Goal: Feedback & Contribution: Leave review/rating

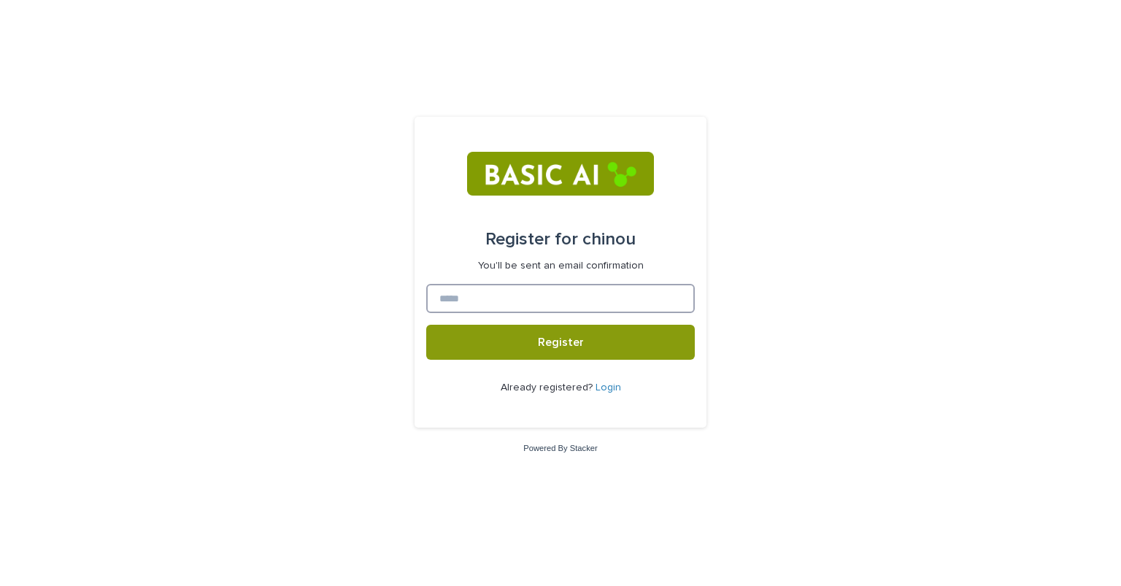
click at [477, 299] on input at bounding box center [560, 298] width 269 height 29
paste input "**********"
type input "**********"
click at [426, 325] on button "Register" at bounding box center [560, 342] width 269 height 35
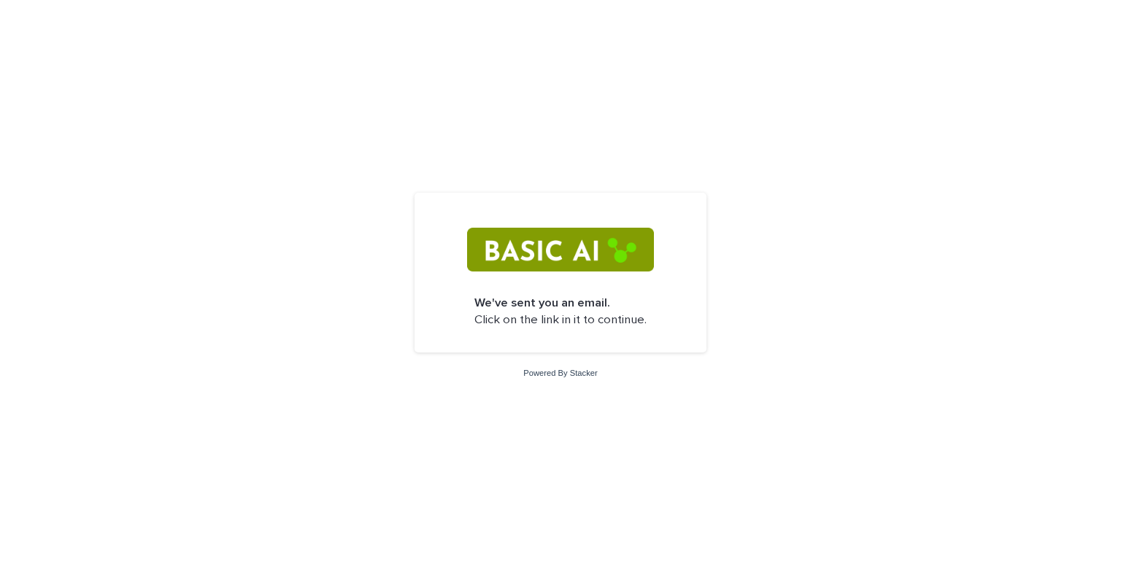
click at [555, 258] on img at bounding box center [560, 250] width 186 height 44
click at [545, 319] on p "We've sent you an email. Click on the link in it to continue." at bounding box center [560, 312] width 172 height 34
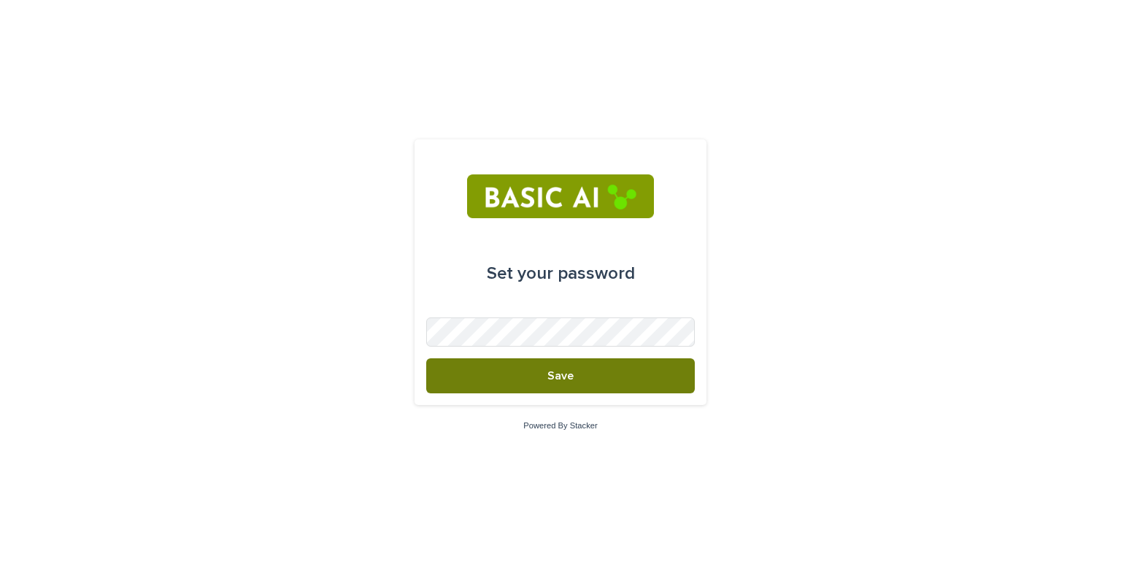
click at [518, 380] on button "Save" at bounding box center [560, 375] width 269 height 35
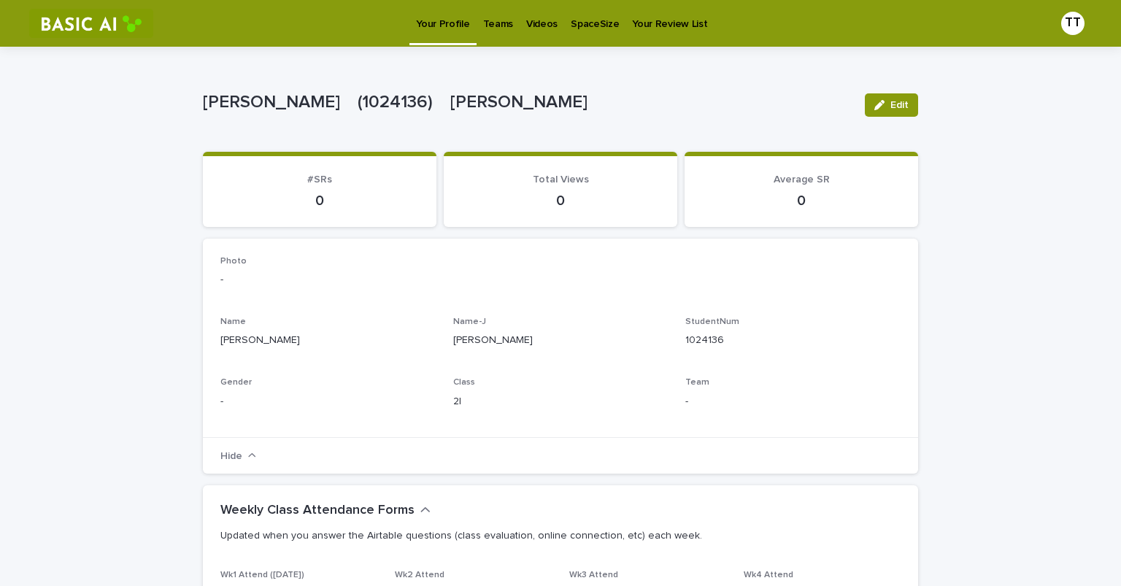
click at [492, 23] on p "Teams" at bounding box center [498, 15] width 30 height 31
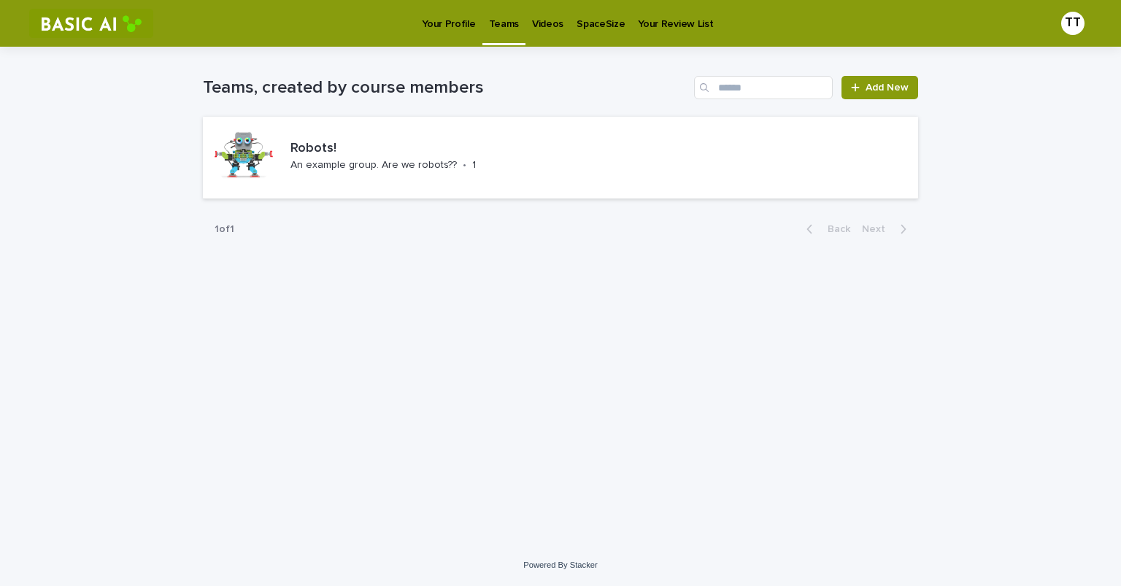
click at [541, 23] on p "Videos" at bounding box center [547, 15] width 31 height 31
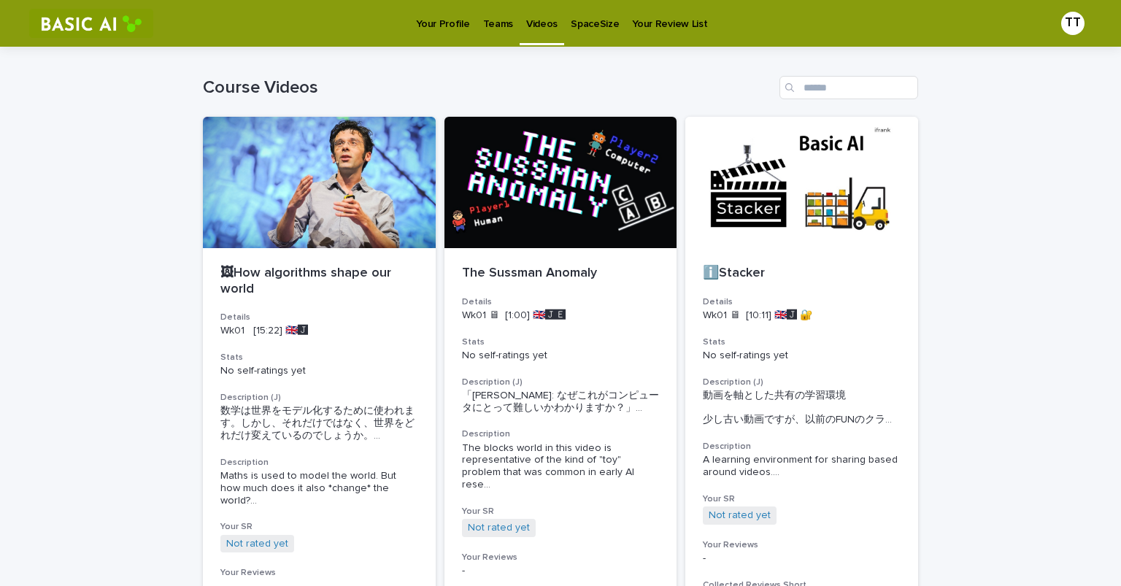
click at [584, 28] on p "SpaceSize" at bounding box center [595, 15] width 48 height 31
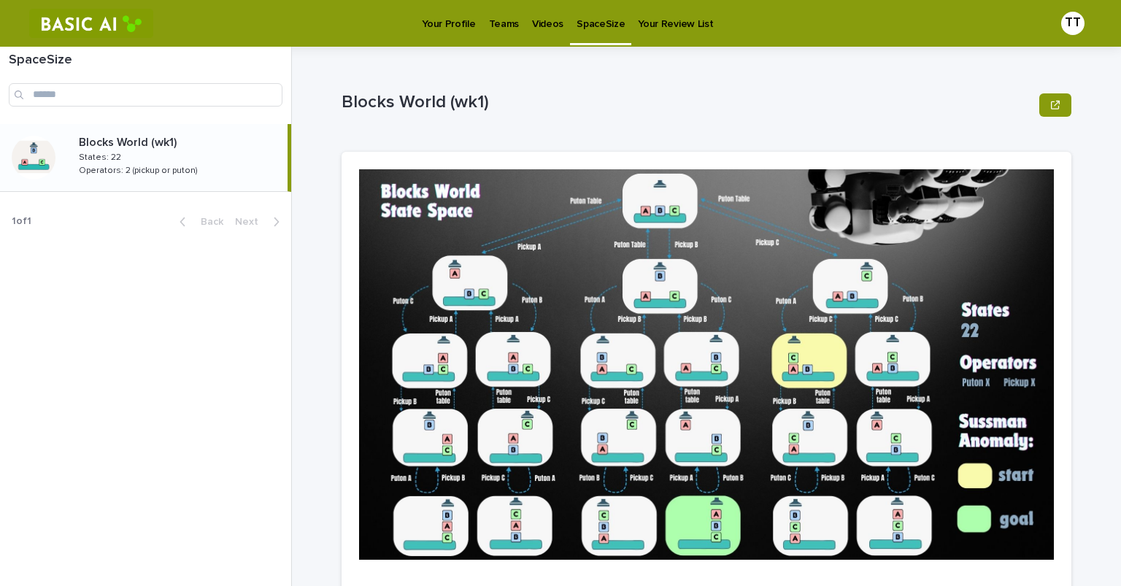
click at [655, 19] on p "Your Review List" at bounding box center [675, 15] width 75 height 31
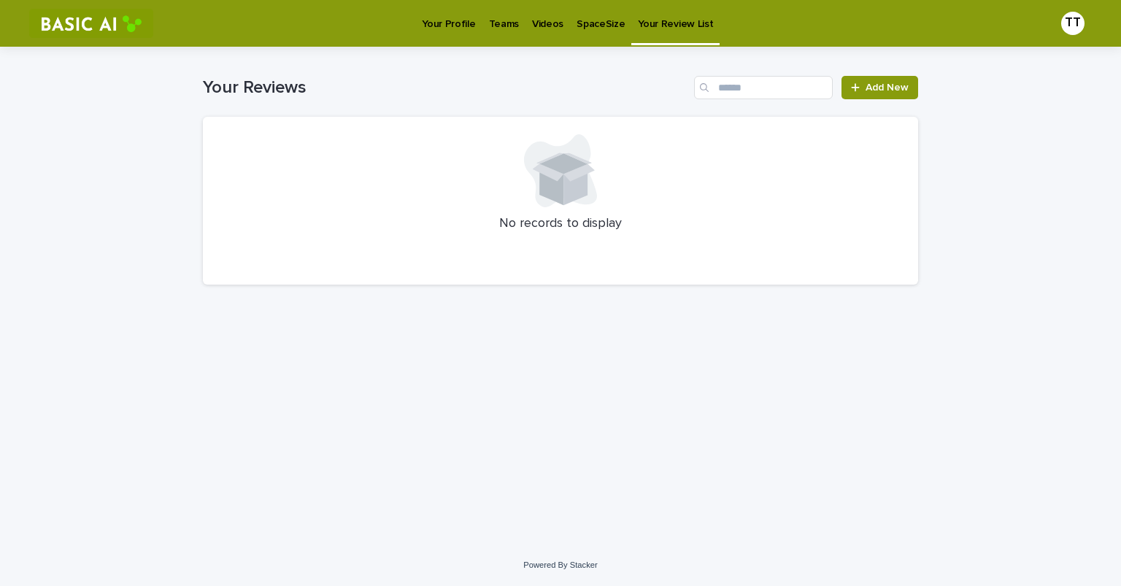
click at [592, 18] on p "SpaceSize" at bounding box center [601, 15] width 48 height 31
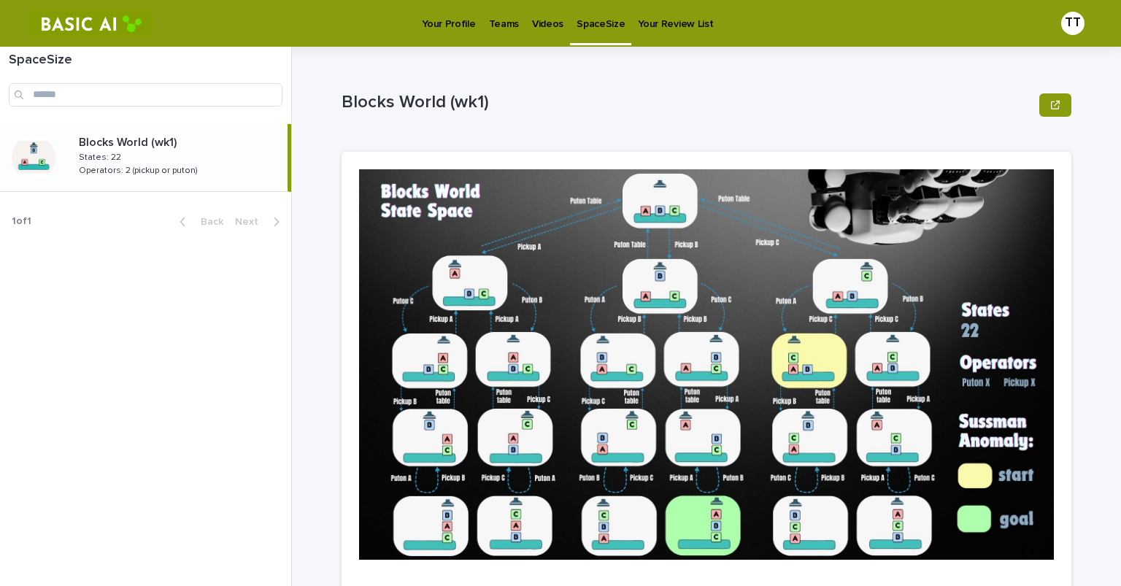
click at [550, 18] on p "Videos" at bounding box center [547, 15] width 31 height 31
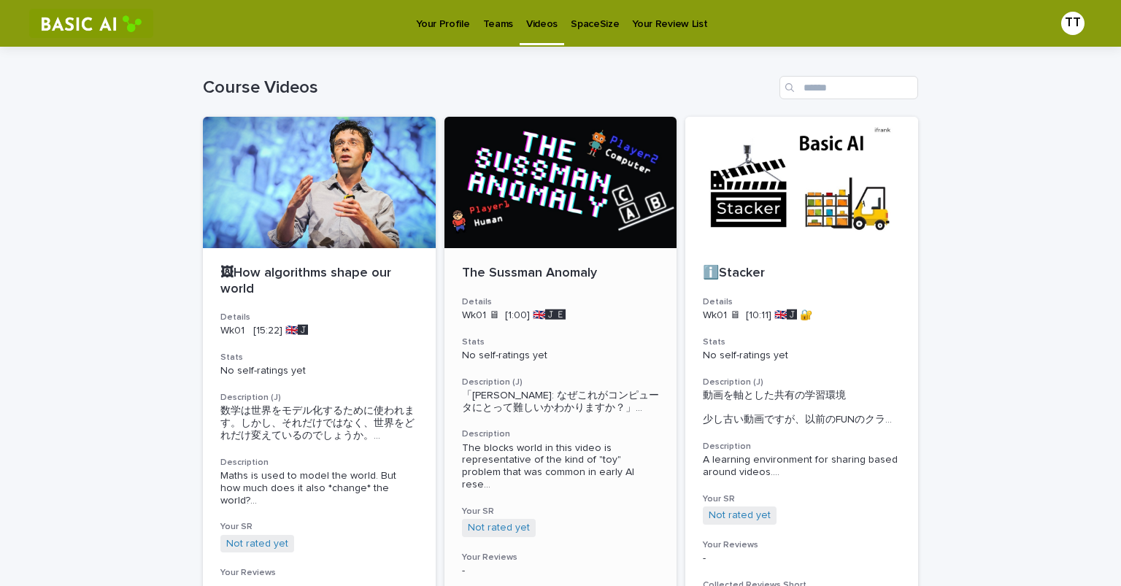
click at [550, 276] on p "The Sussman Anomaly" at bounding box center [561, 274] width 198 height 16
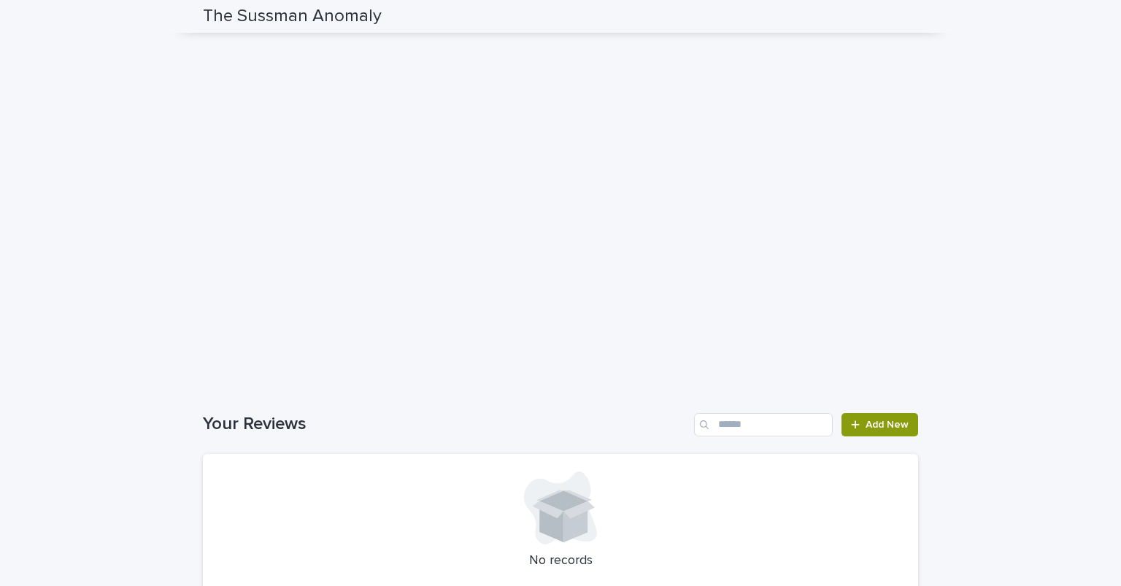
scroll to position [1157, 0]
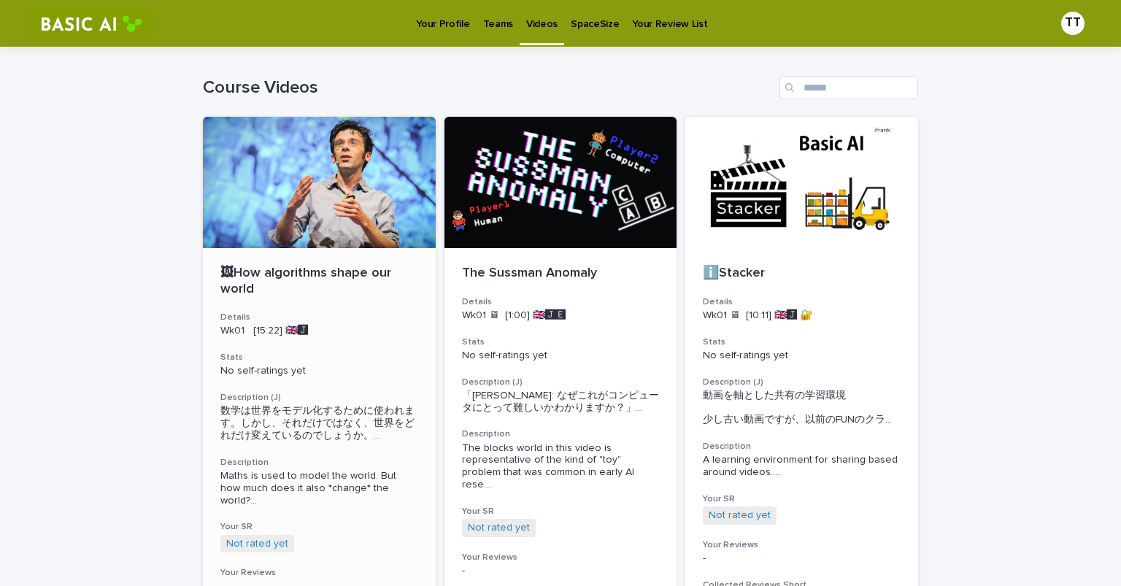
click at [283, 248] on div "🖼How algorithms shape our world Details Wk01 [15:22] 🇬🇧🅹️ Stats No self-ratings…" at bounding box center [319, 479] width 233 height 463
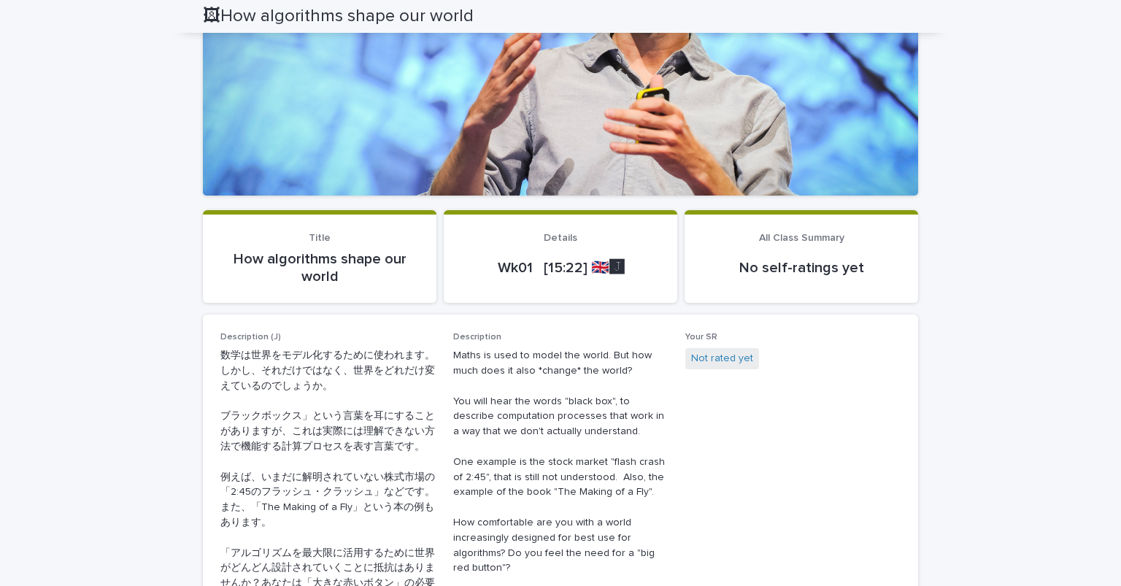
scroll to position [233, 0]
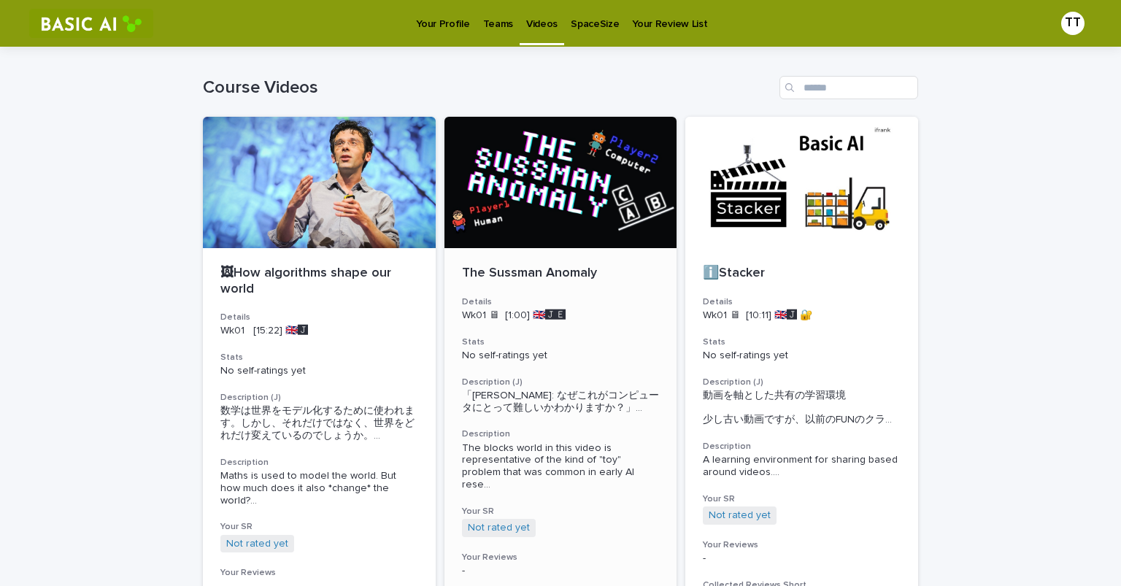
click at [485, 271] on p "The Sussman Anomaly" at bounding box center [561, 274] width 198 height 16
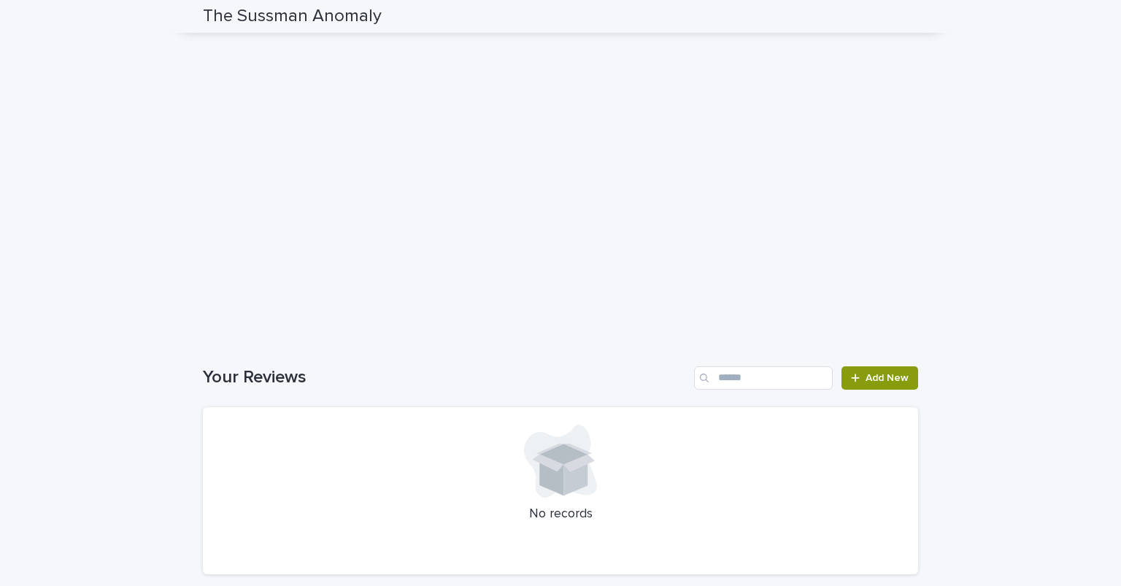
scroll to position [1157, 0]
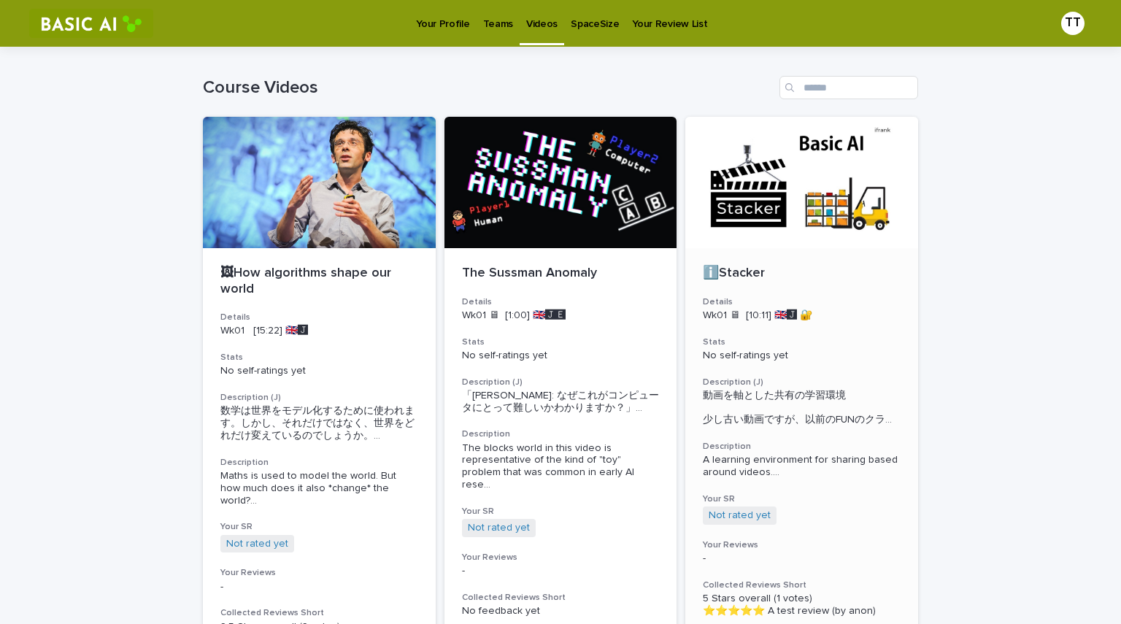
click at [799, 174] on div at bounding box center [801, 182] width 233 height 131
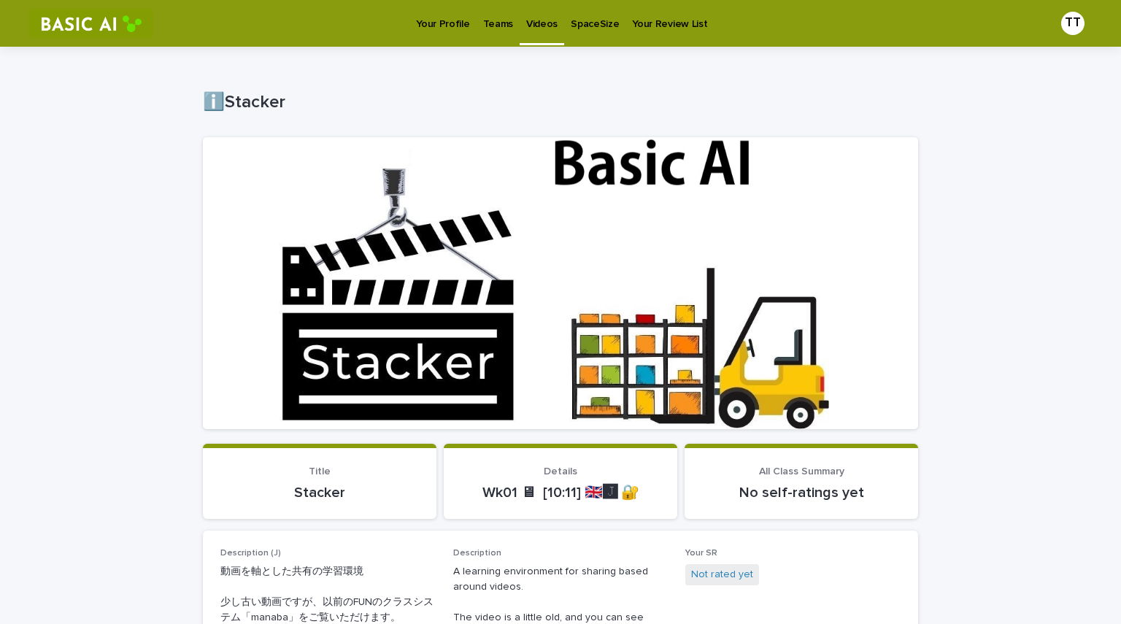
click at [503, 25] on p "Teams" at bounding box center [498, 15] width 30 height 31
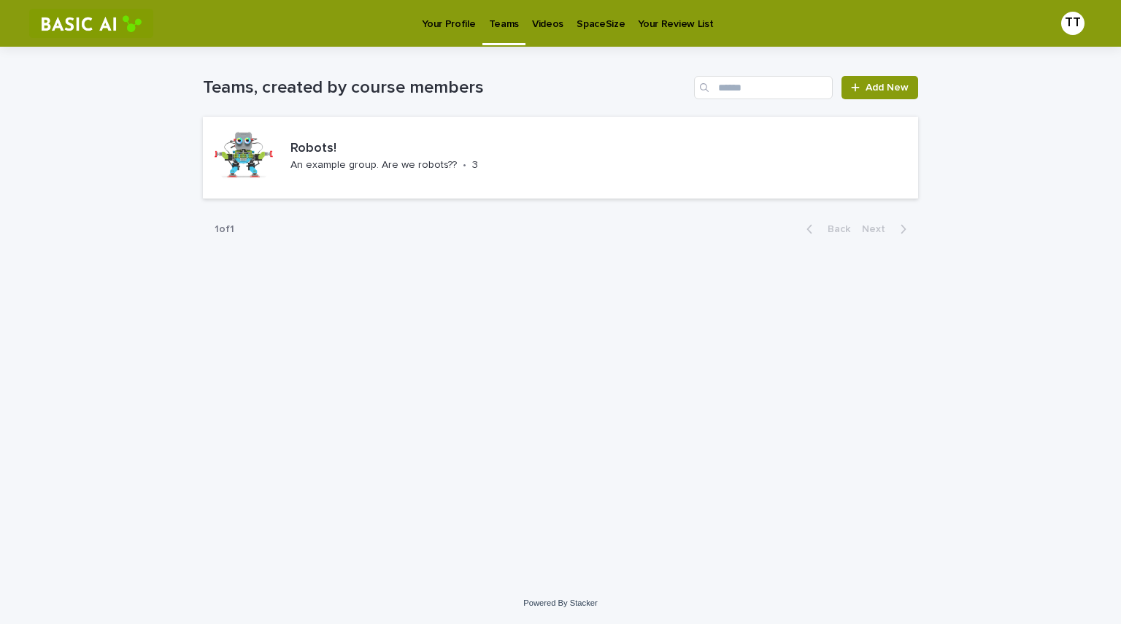
click at [545, 26] on p "Videos" at bounding box center [547, 15] width 31 height 31
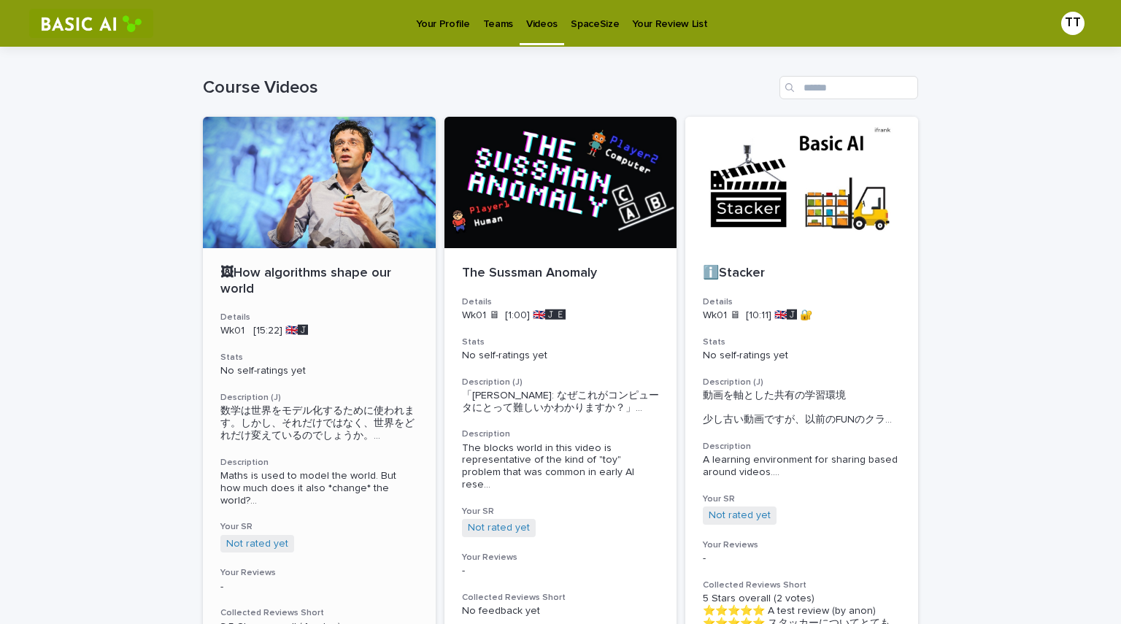
click at [323, 205] on div at bounding box center [319, 182] width 233 height 131
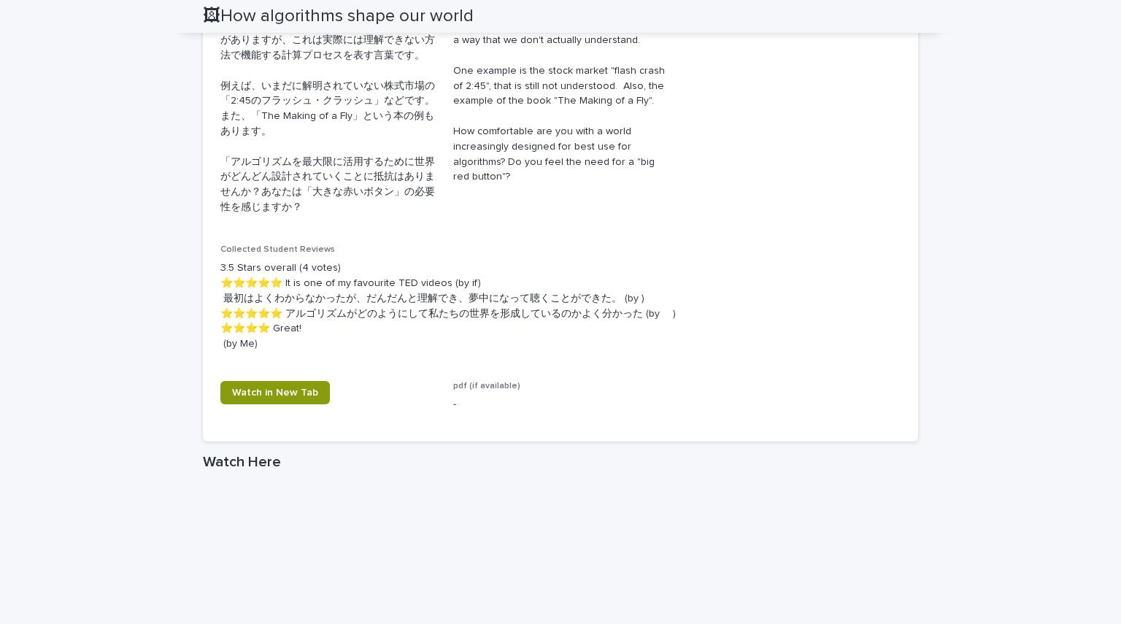
scroll to position [626, 0]
click at [455, 383] on span "pdf (if available)" at bounding box center [486, 385] width 67 height 9
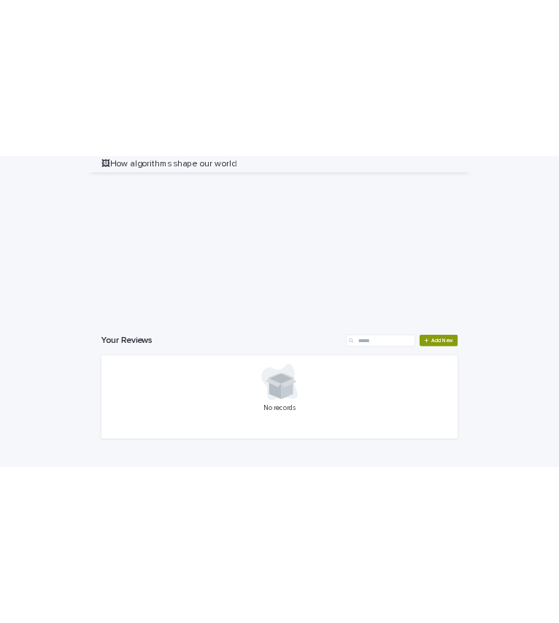
scroll to position [1242, 0]
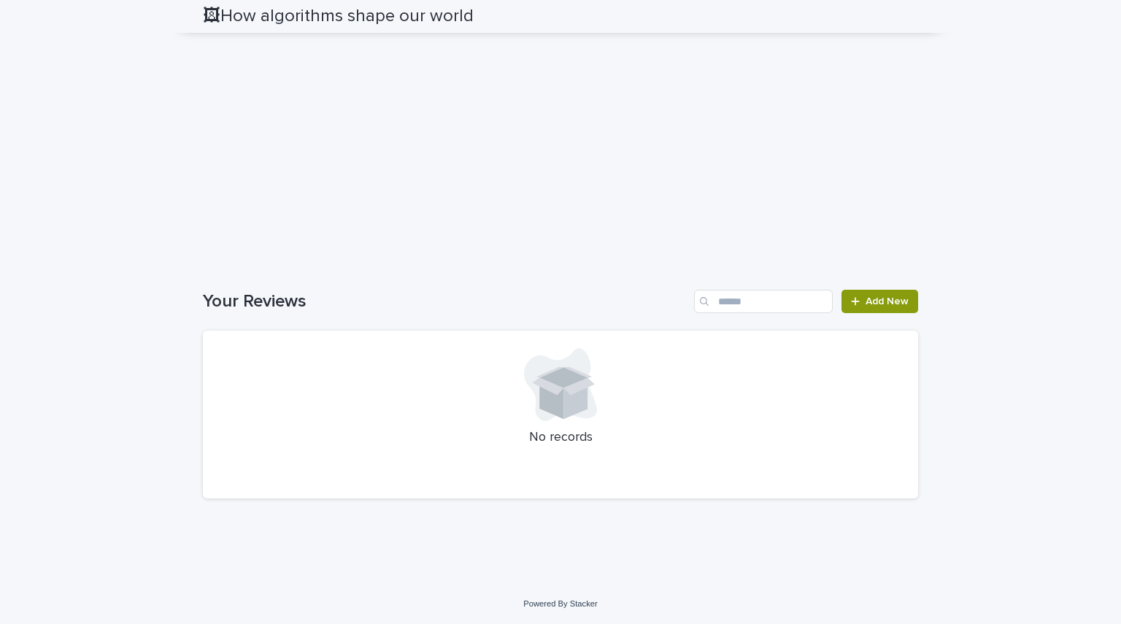
click at [540, 431] on p "No records" at bounding box center [560, 438] width 680 height 16
click at [580, 409] on icon at bounding box center [575, 399] width 24 height 42
click at [582, 378] on icon at bounding box center [564, 381] width 62 height 28
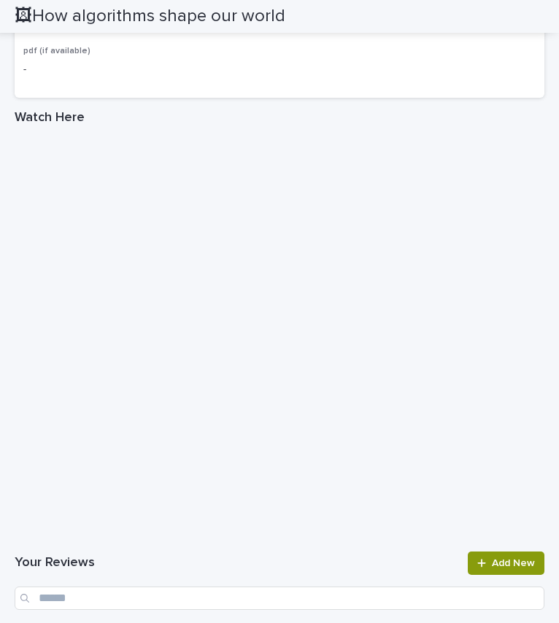
scroll to position [29, 0]
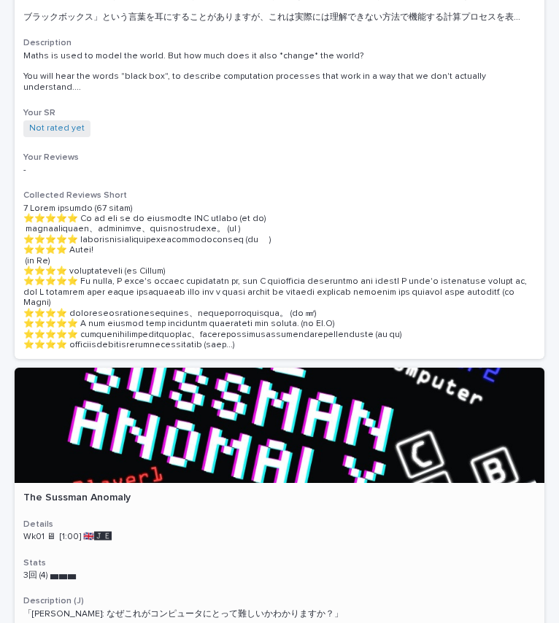
scroll to position [345, 0]
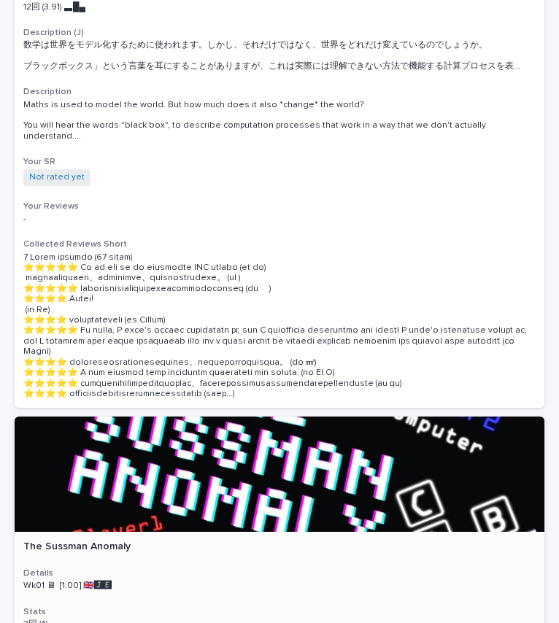
click at [300, 445] on div at bounding box center [280, 474] width 530 height 115
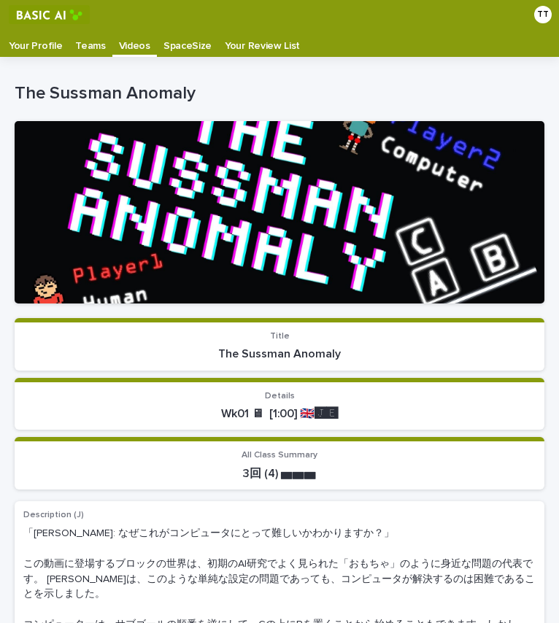
click at [274, 188] on div at bounding box center [280, 212] width 530 height 182
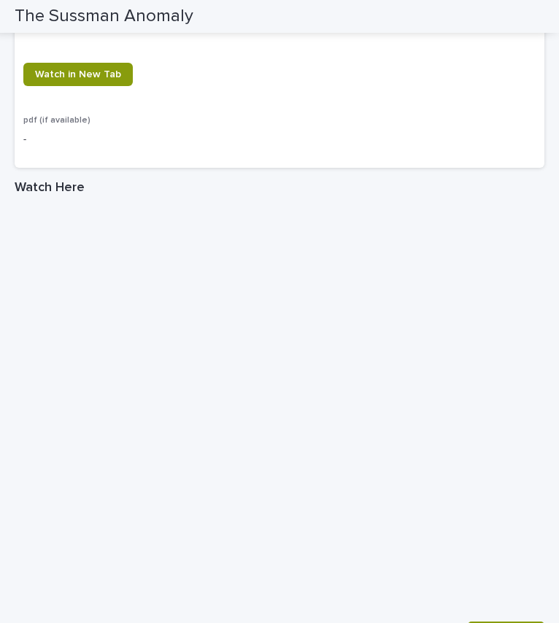
scroll to position [953, 0]
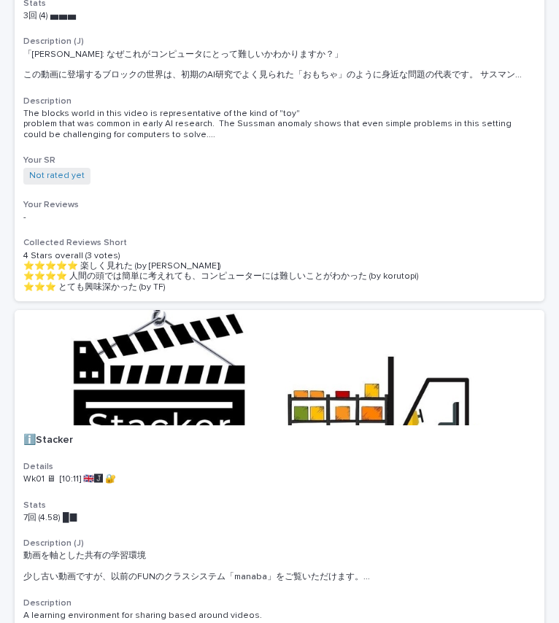
scroll to position [955, 0]
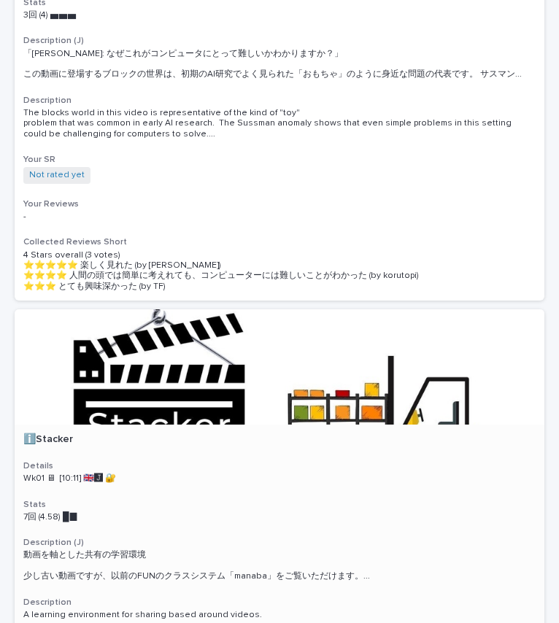
click at [265, 340] on div at bounding box center [280, 366] width 530 height 115
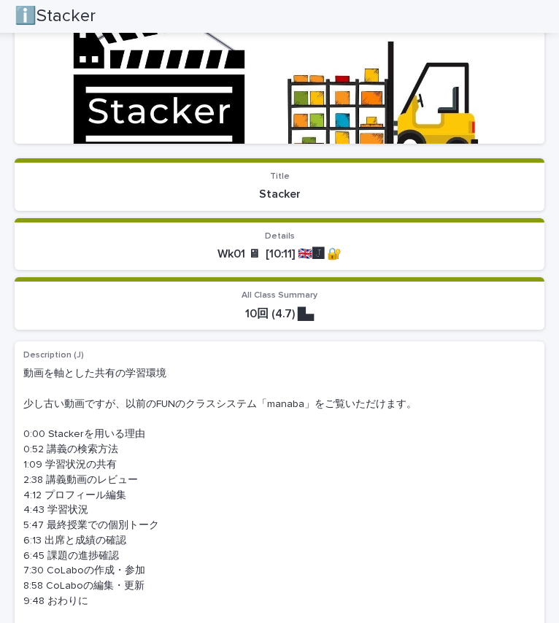
scroll to position [154, 0]
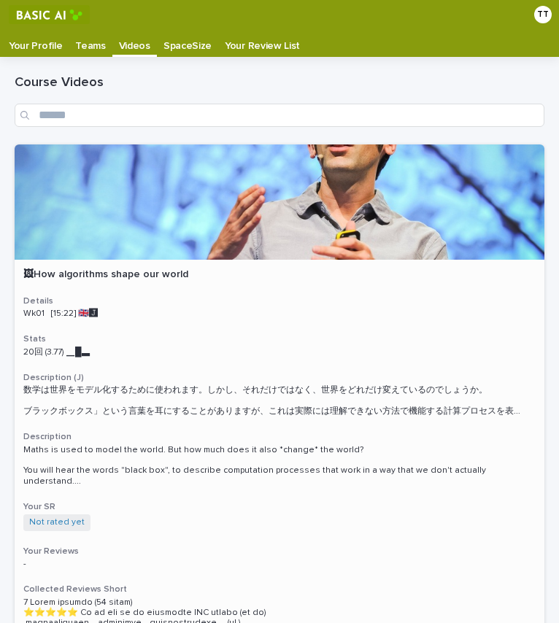
click at [262, 205] on div at bounding box center [280, 202] width 530 height 115
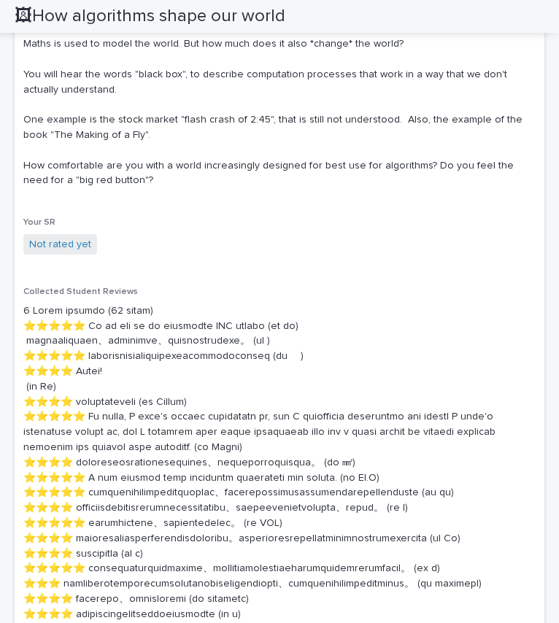
scroll to position [705, 0]
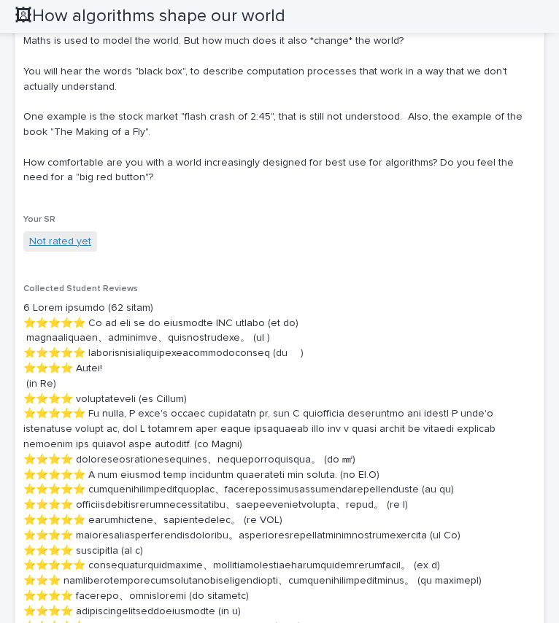
click at [74, 241] on link "Not rated yet" at bounding box center [60, 241] width 62 height 15
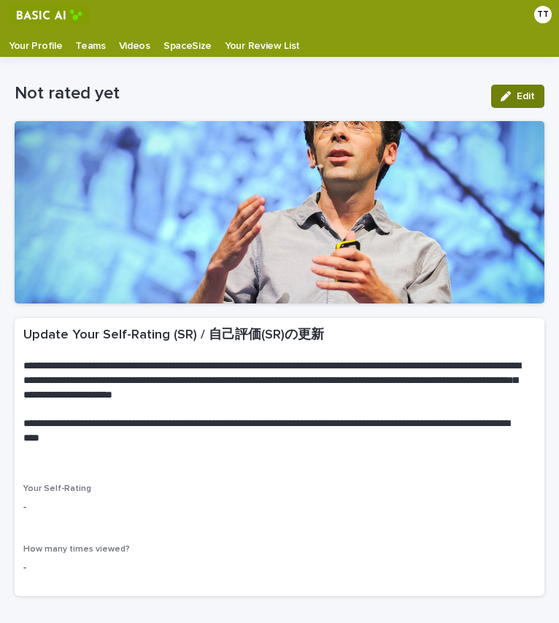
click at [511, 91] on button "Edit" at bounding box center [517, 96] width 53 height 23
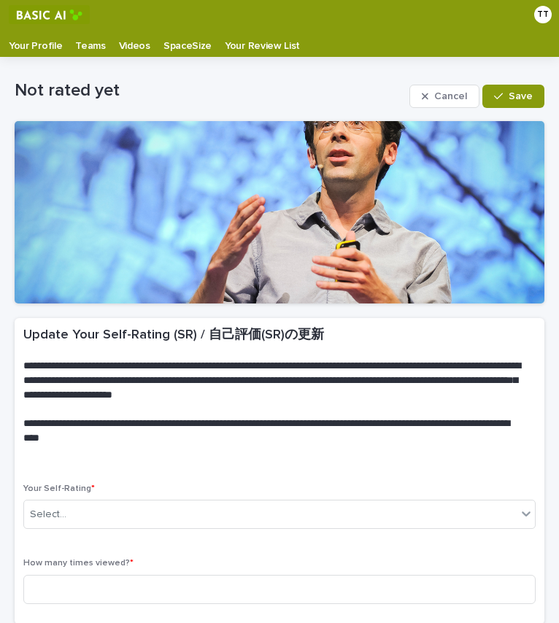
scroll to position [58, 0]
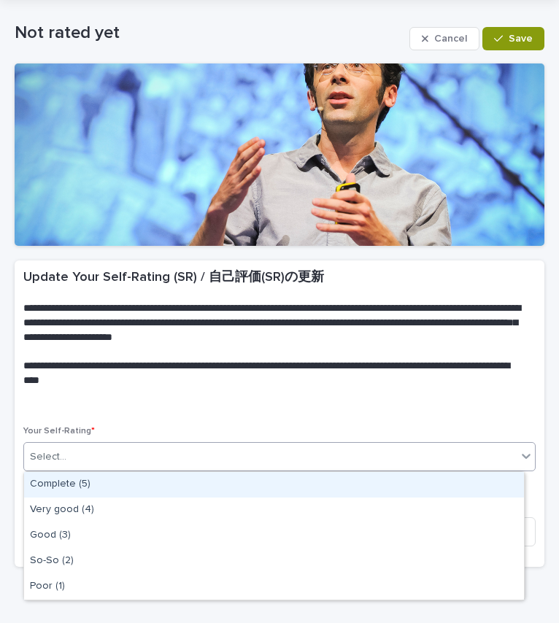
click at [253, 462] on div "Select..." at bounding box center [270, 457] width 493 height 24
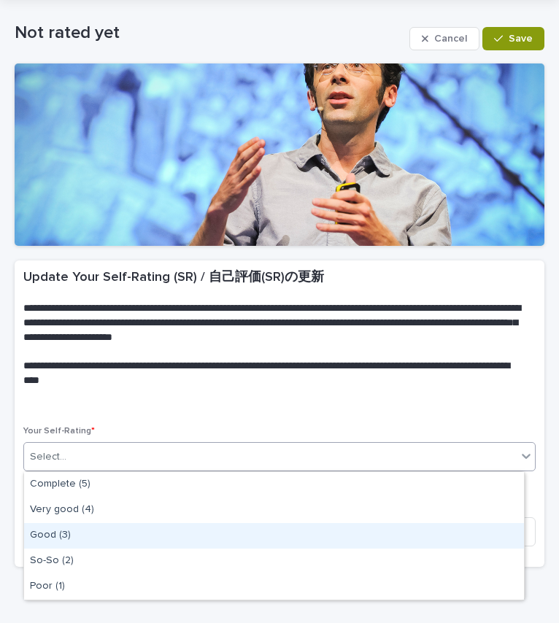
click at [193, 536] on div "Good (3)" at bounding box center [274, 536] width 500 height 26
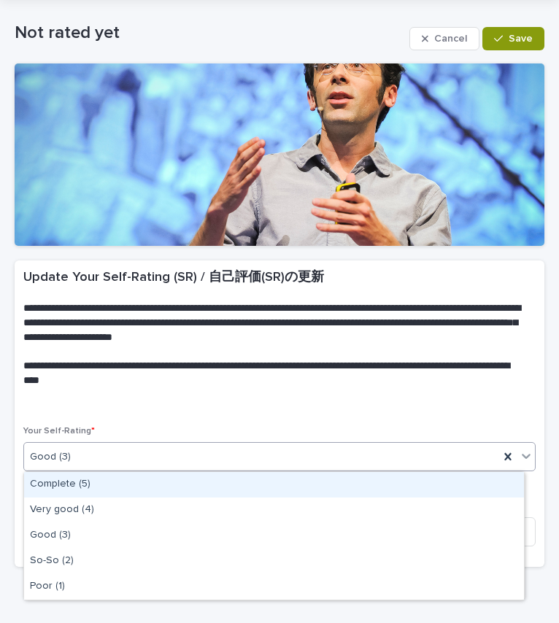
click at [199, 454] on div "Good (3)" at bounding box center [261, 457] width 475 height 24
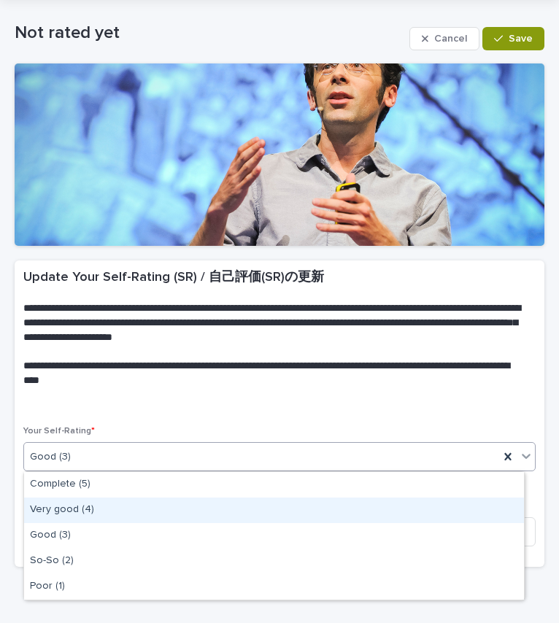
click at [150, 518] on div "Very good (4)" at bounding box center [274, 511] width 500 height 26
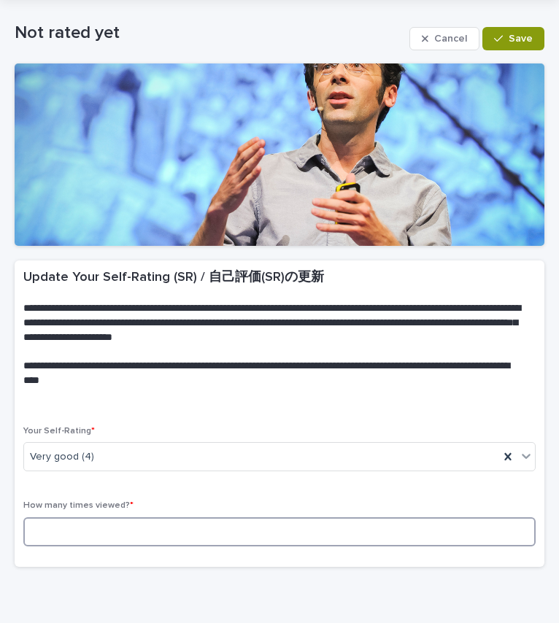
click at [148, 536] on input at bounding box center [279, 532] width 512 height 29
type input "*"
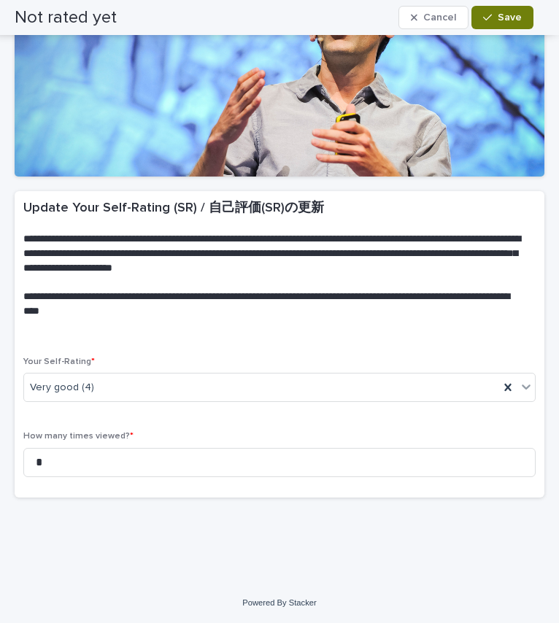
click at [509, 13] on span "Save" at bounding box center [510, 17] width 24 height 10
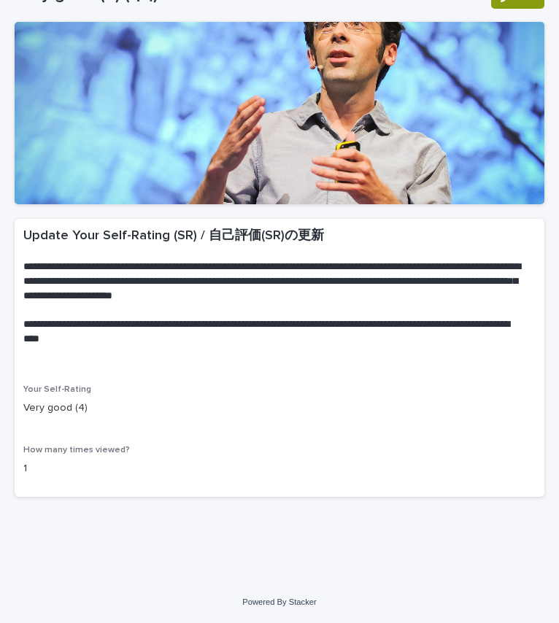
scroll to position [0, 0]
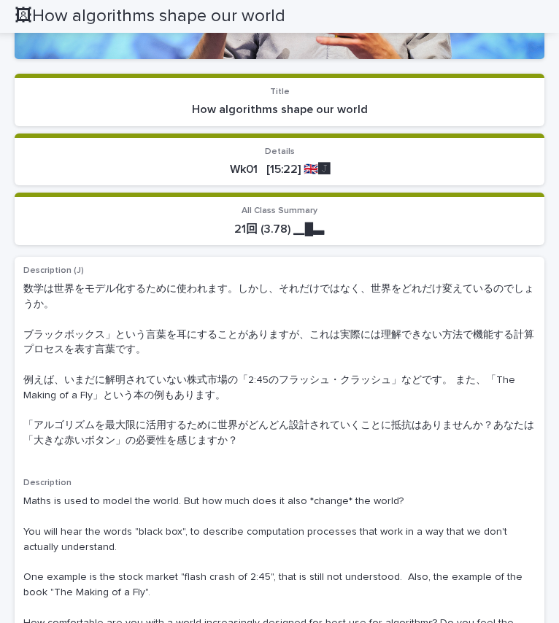
scroll to position [245, 0]
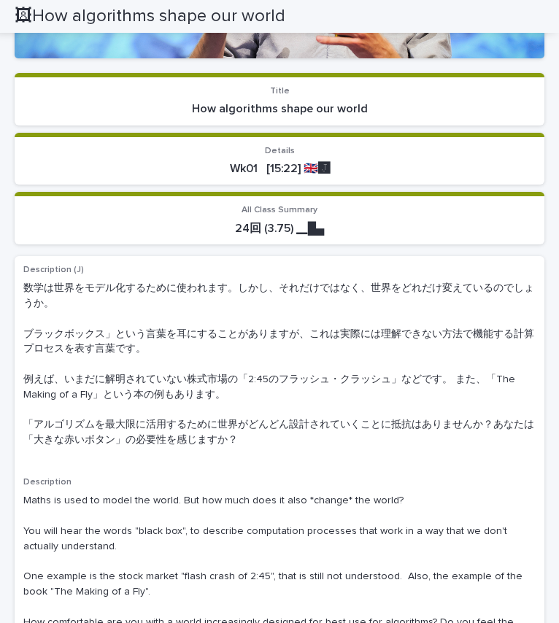
click at [84, 436] on p "数学は世界をモデル化するために使われます。しかし、それだけではなく、世界をどれだけ変えているのでしょうか。 ブラックボックス」という言葉を耳にすることがありま…" at bounding box center [279, 364] width 512 height 167
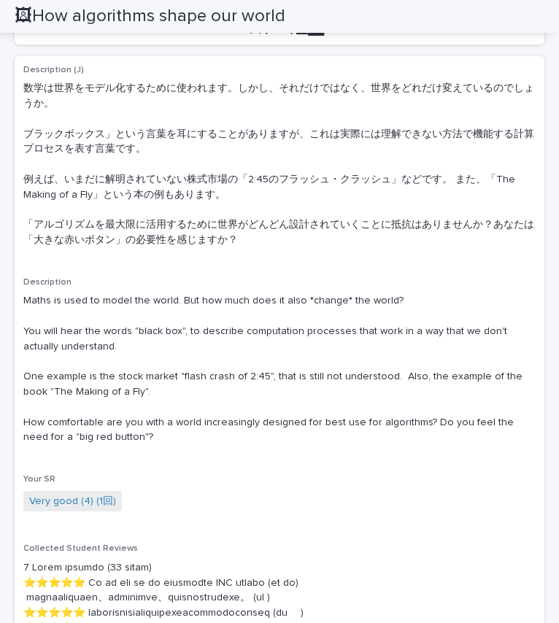
scroll to position [446, 0]
click at [95, 232] on p "数学は世界をモデル化するために使われます。しかし、それだけではなく、世界をどれだけ変えているのでしょうか。 ブラックボックス」という言葉を耳にすることがありま…" at bounding box center [279, 163] width 512 height 167
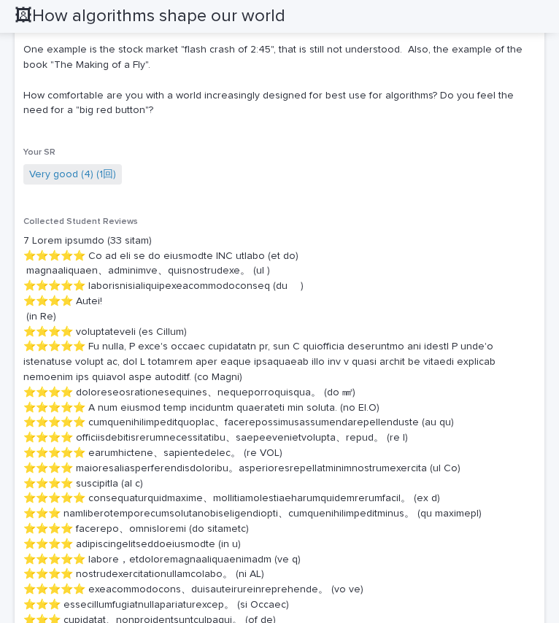
scroll to position [836, 0]
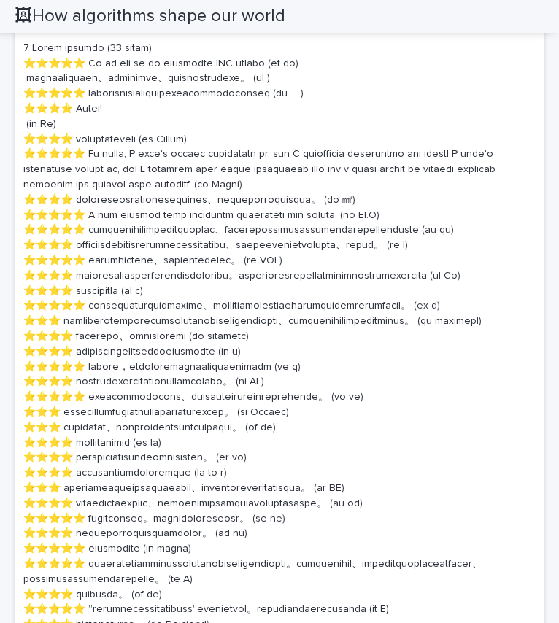
click at [144, 289] on p at bounding box center [279, 572] width 512 height 1063
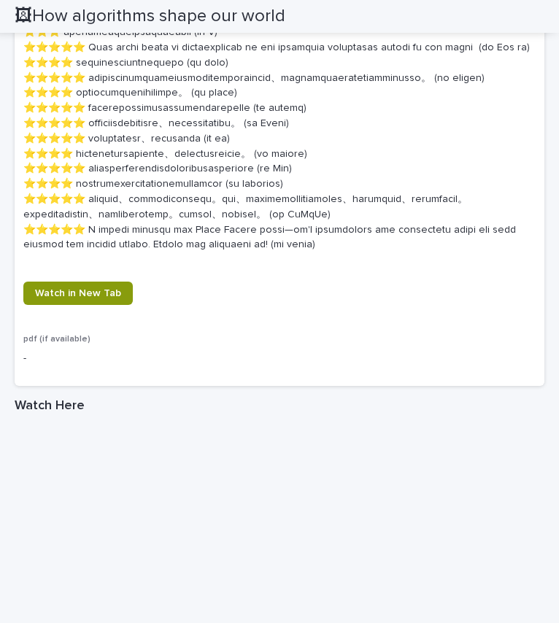
scroll to position [1845, 0]
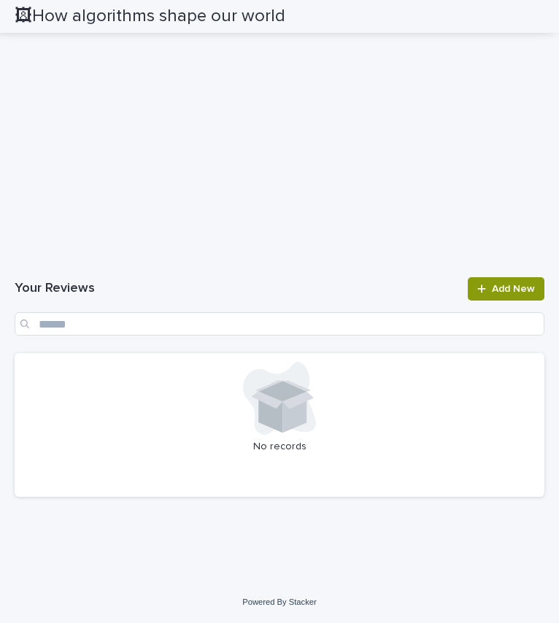
scroll to position [2682, 0]
click at [477, 289] on icon at bounding box center [481, 289] width 8 height 8
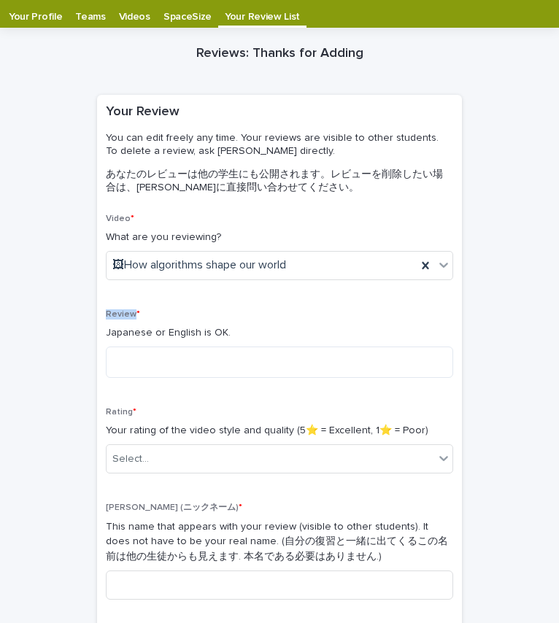
scroll to position [69, 0]
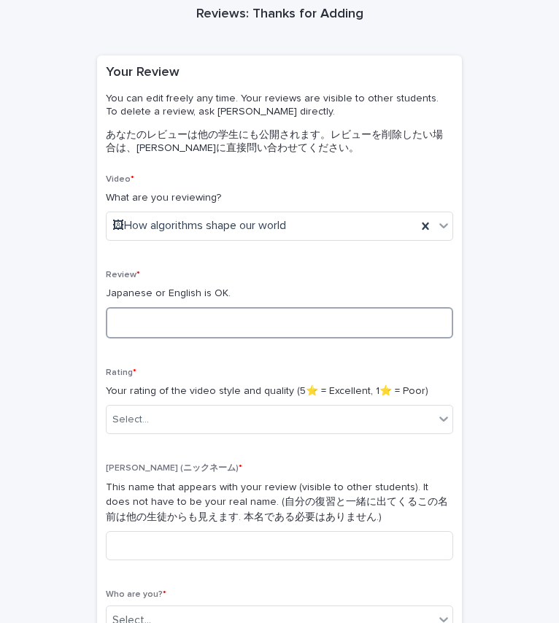
click at [323, 338] on textarea at bounding box center [279, 322] width 347 height 31
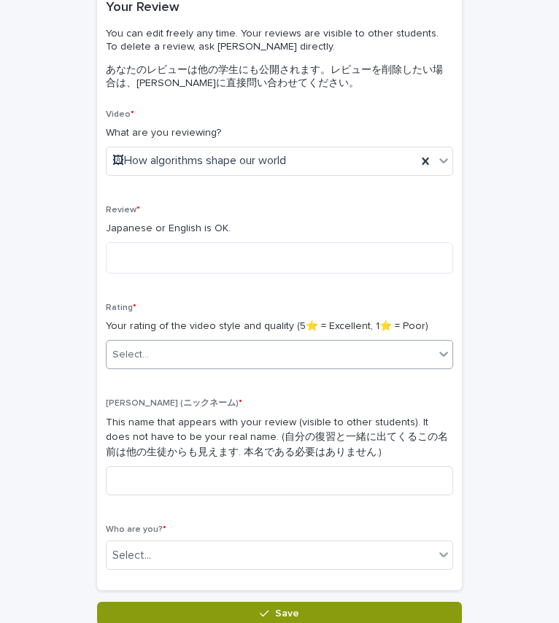
click at [280, 365] on div "Select..." at bounding box center [271, 355] width 328 height 24
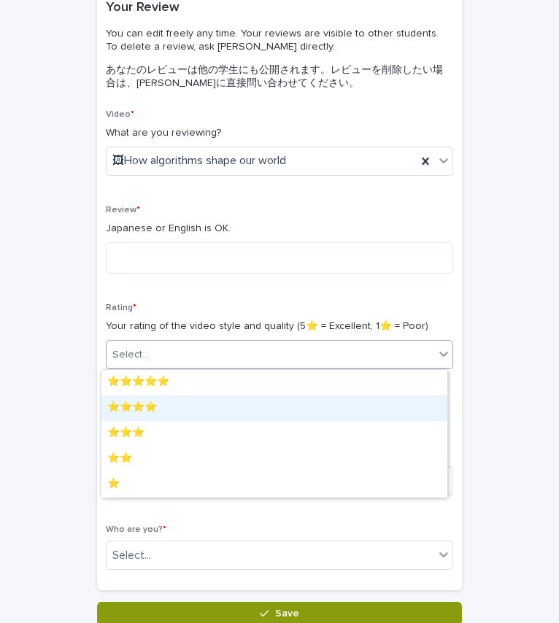
click at [242, 413] on div "⭐️⭐️⭐️⭐️" at bounding box center [274, 409] width 346 height 26
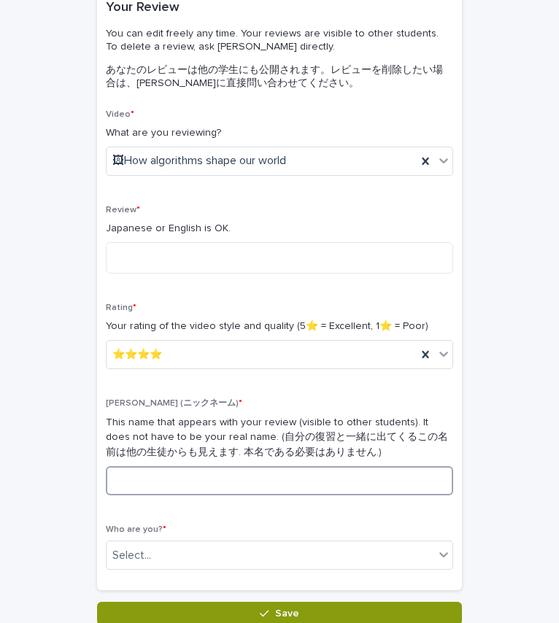
click at [212, 489] on input at bounding box center [279, 480] width 347 height 29
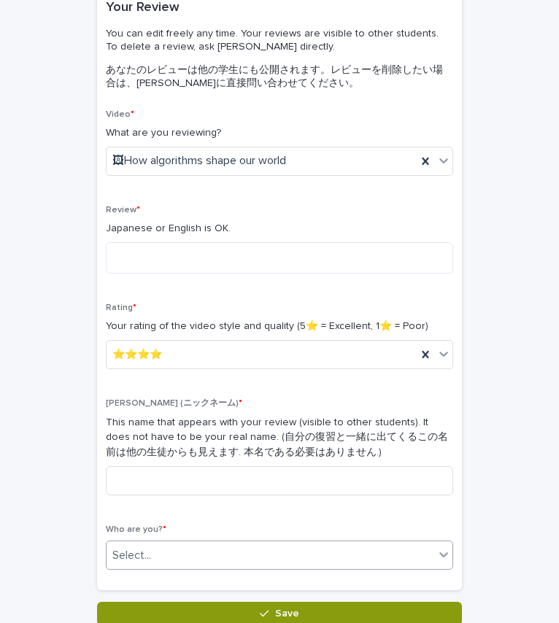
click at [196, 547] on div "Select..." at bounding box center [271, 556] width 328 height 24
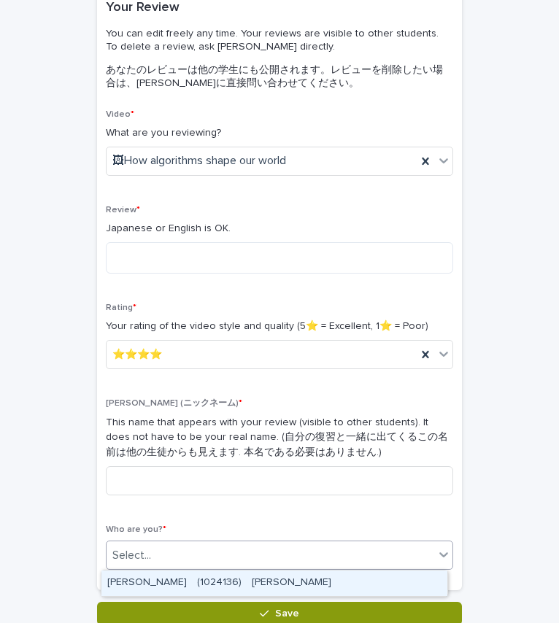
click at [196, 577] on div "TAKASAWA Teruyuki　(1024136)　髙澤　輝行" at bounding box center [274, 584] width 346 height 26
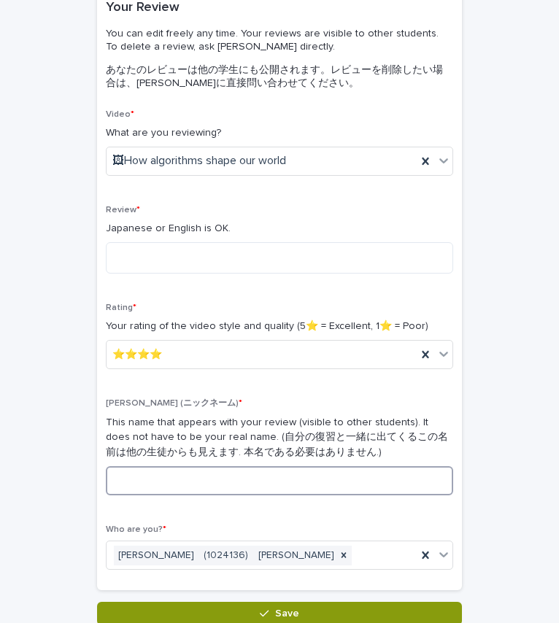
click at [244, 475] on input at bounding box center [279, 480] width 347 height 29
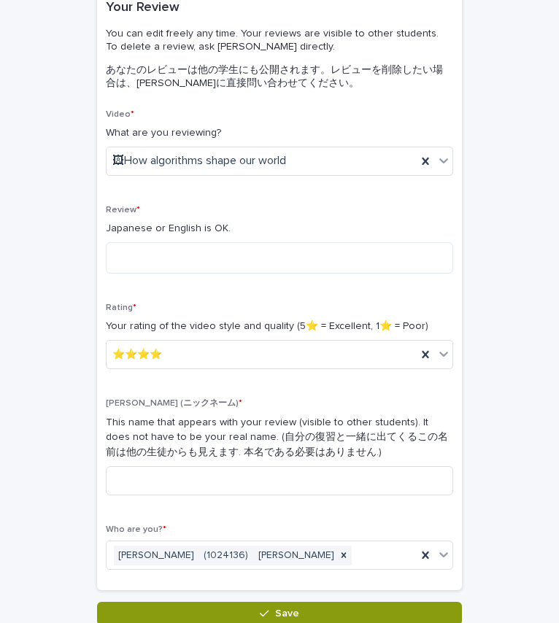
click at [258, 466] on div "Nick (ニックネーム) * This name that appears with your review (visible to other stude…" at bounding box center [279, 453] width 347 height 109
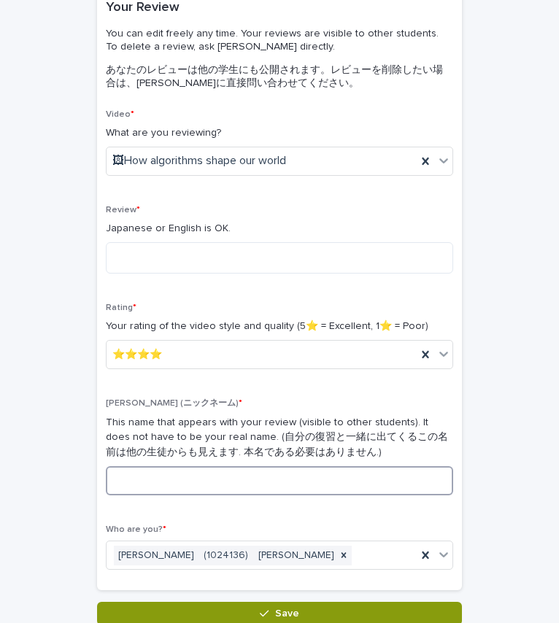
click at [257, 473] on input at bounding box center [279, 480] width 347 height 29
type input "*"
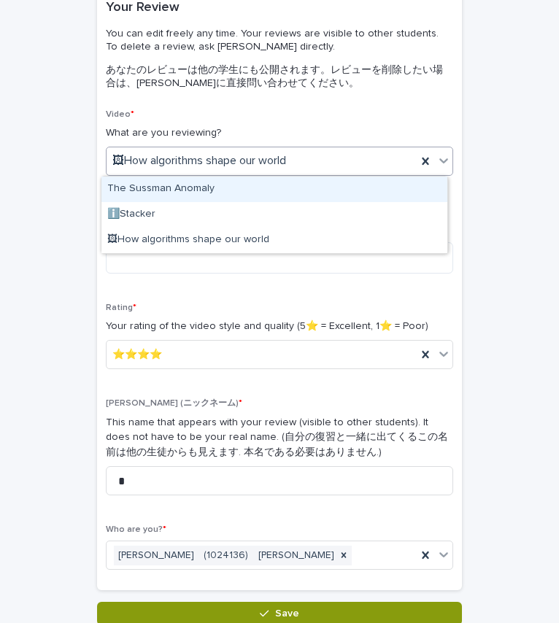
click at [270, 168] on div "🖼How algorithms shape our world" at bounding box center [262, 161] width 310 height 24
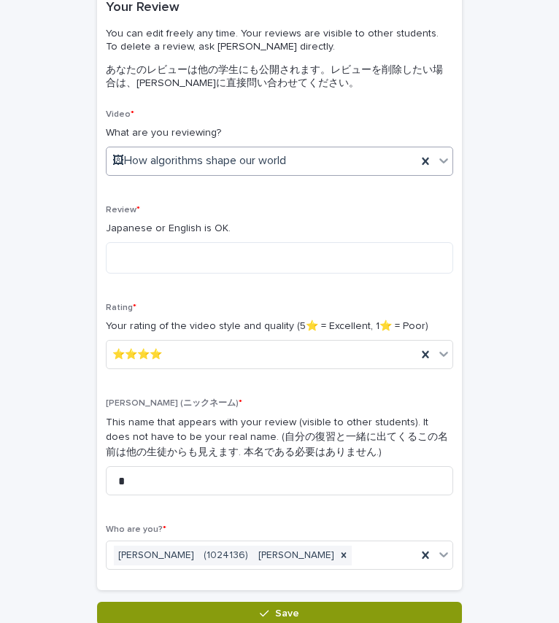
click at [364, 154] on div "🖼How algorithms shape our world" at bounding box center [262, 161] width 310 height 24
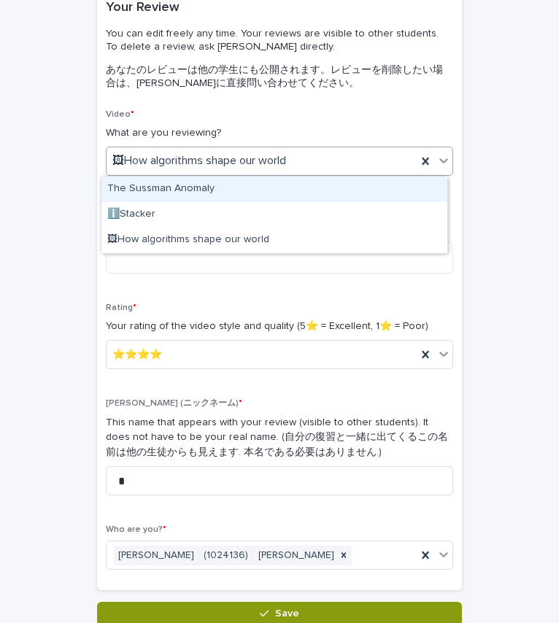
click at [310, 169] on div "🖼How algorithms shape our world" at bounding box center [262, 161] width 310 height 24
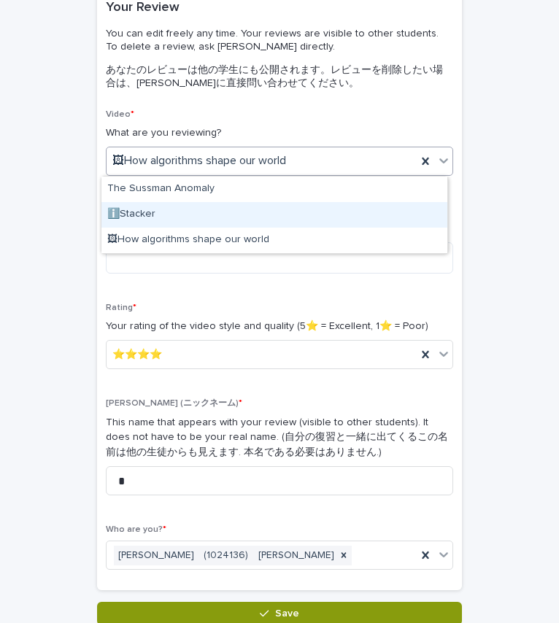
click at [296, 206] on div "ℹ️Stacker" at bounding box center [274, 215] width 346 height 26
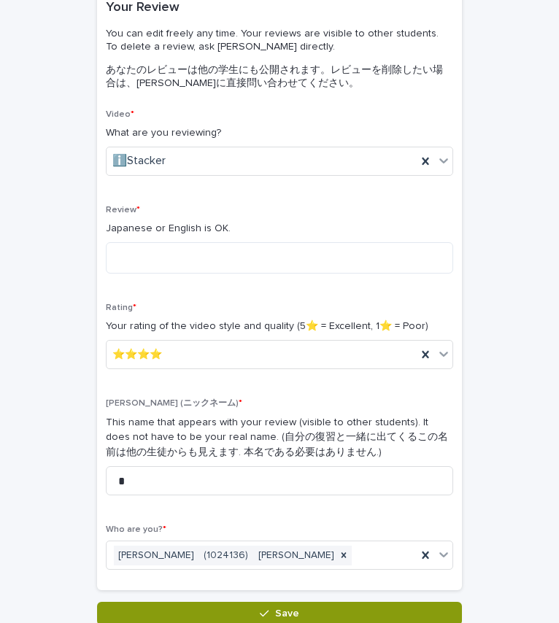
click at [307, 180] on div "Video * What are you reviewing? ℹ️Stacker" at bounding box center [279, 148] width 347 height 78
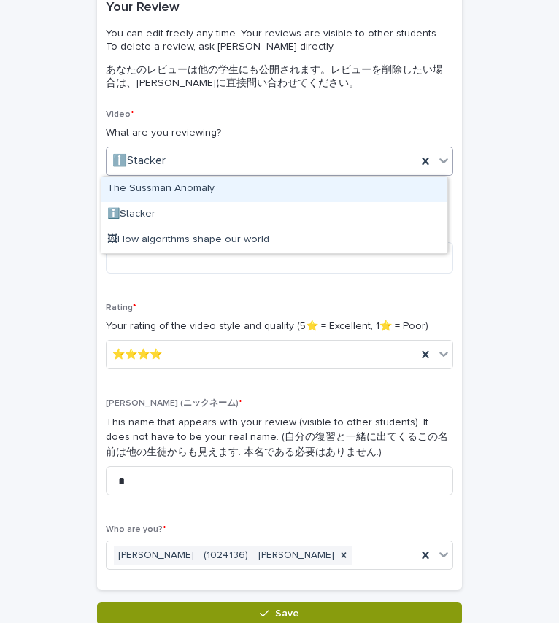
click at [314, 167] on div "ℹ️Stacker" at bounding box center [262, 161] width 310 height 24
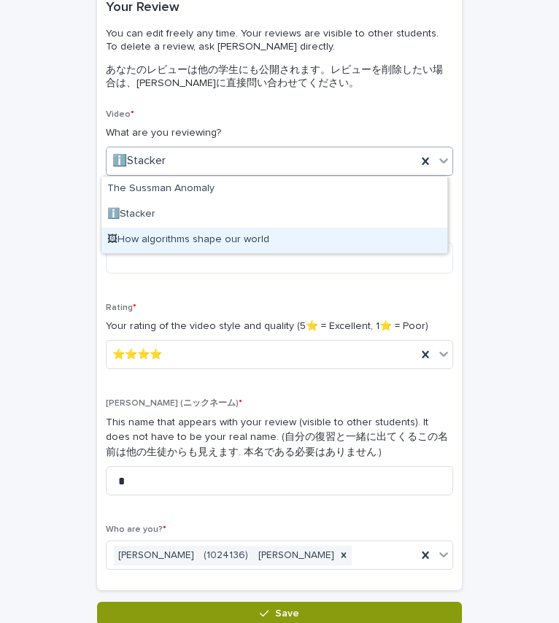
click at [275, 248] on div "🖼How algorithms shape our world" at bounding box center [274, 241] width 346 height 26
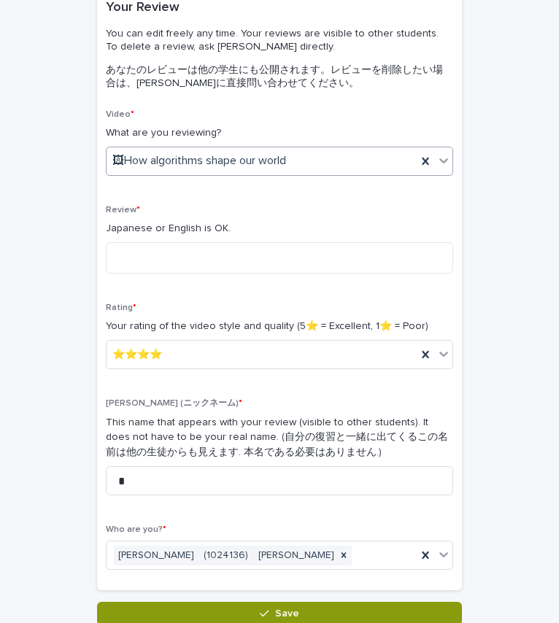
scroll to position [0, 0]
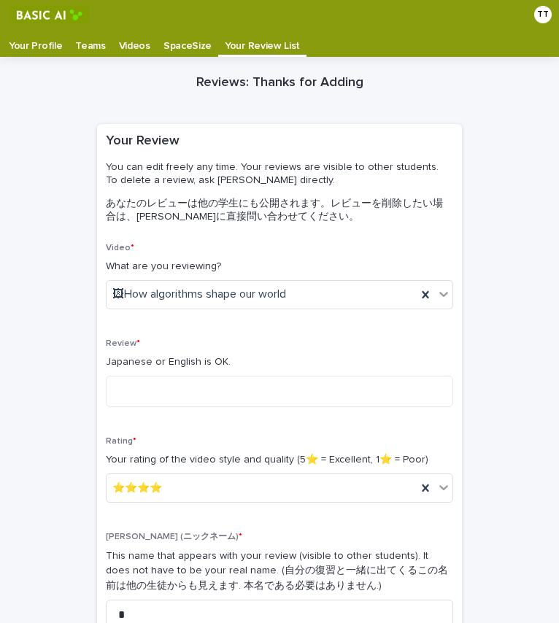
click at [55, 433] on div "Reviews: Thanks for Adding Loading... Saving… Loading... Saving… Loading... Sav…" at bounding box center [280, 408] width 530 height 702
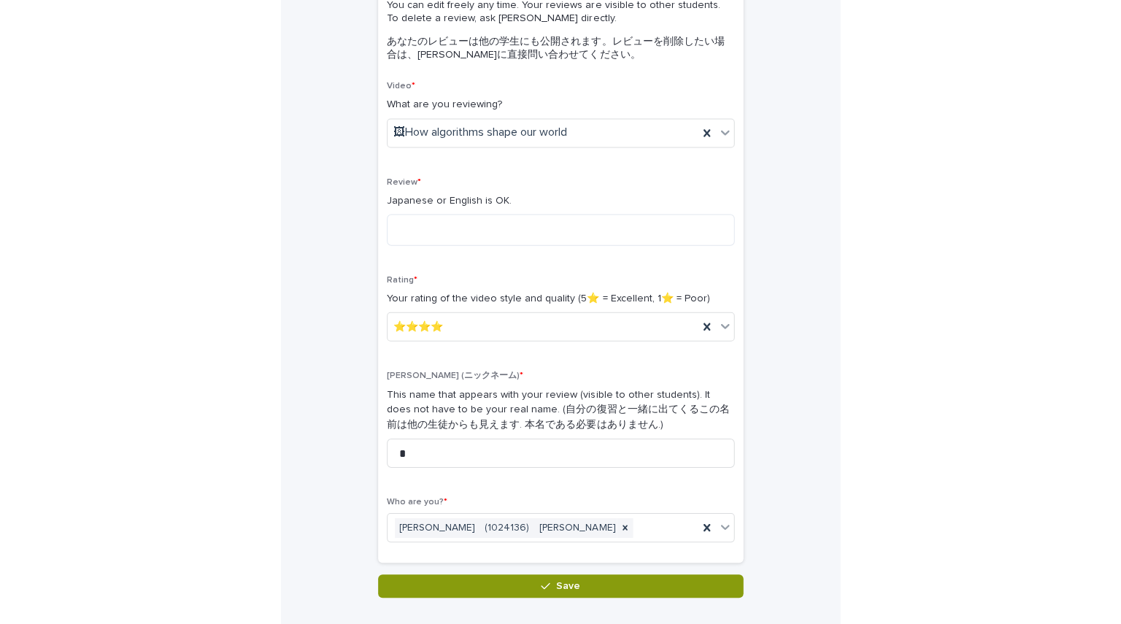
scroll to position [163, 0]
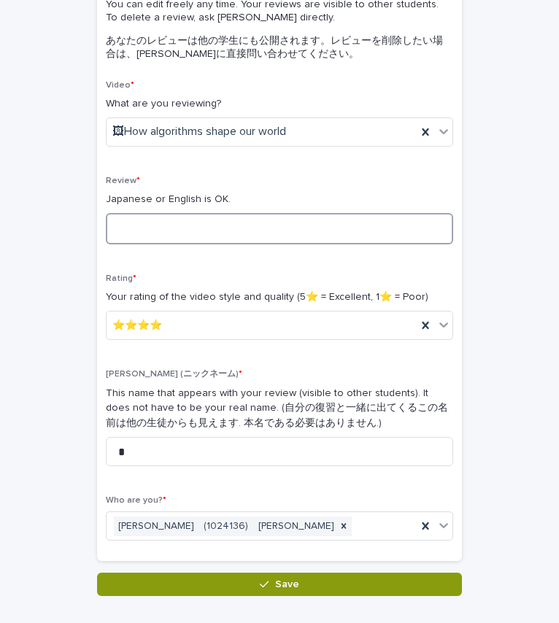
click at [285, 234] on textarea at bounding box center [279, 228] width 347 height 31
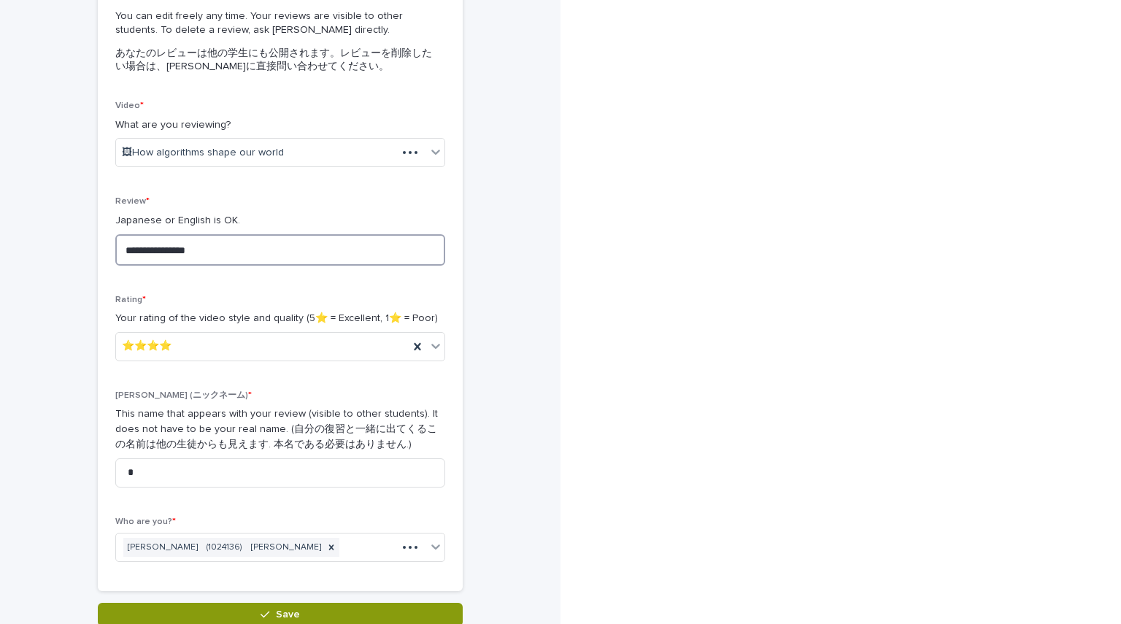
scroll to position [0, 0]
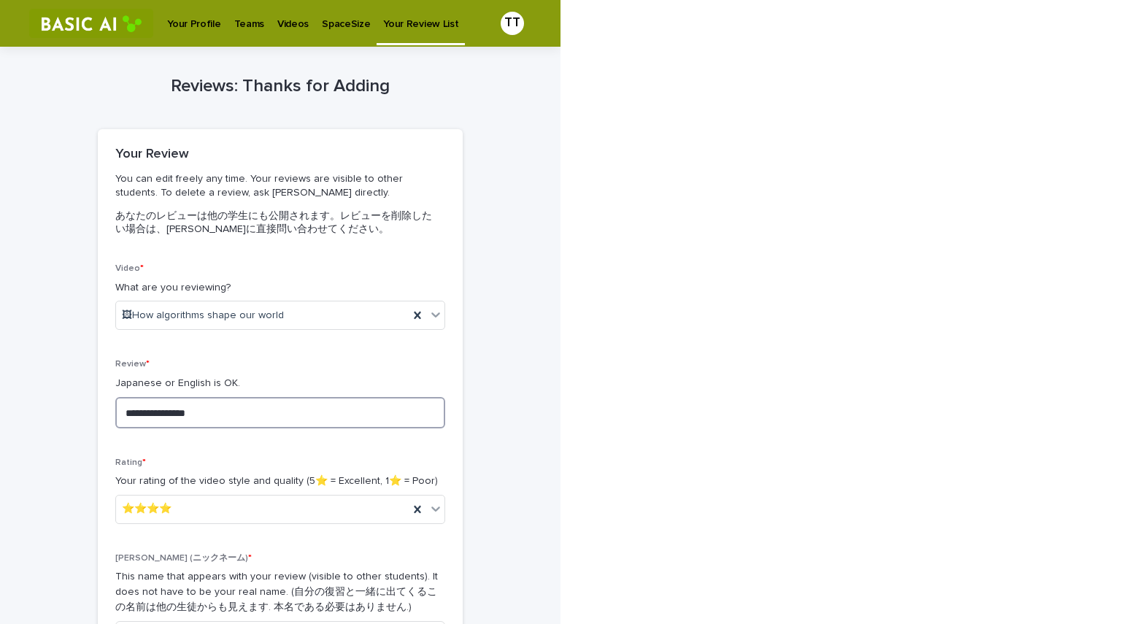
click at [312, 409] on textarea "**********" at bounding box center [280, 412] width 330 height 31
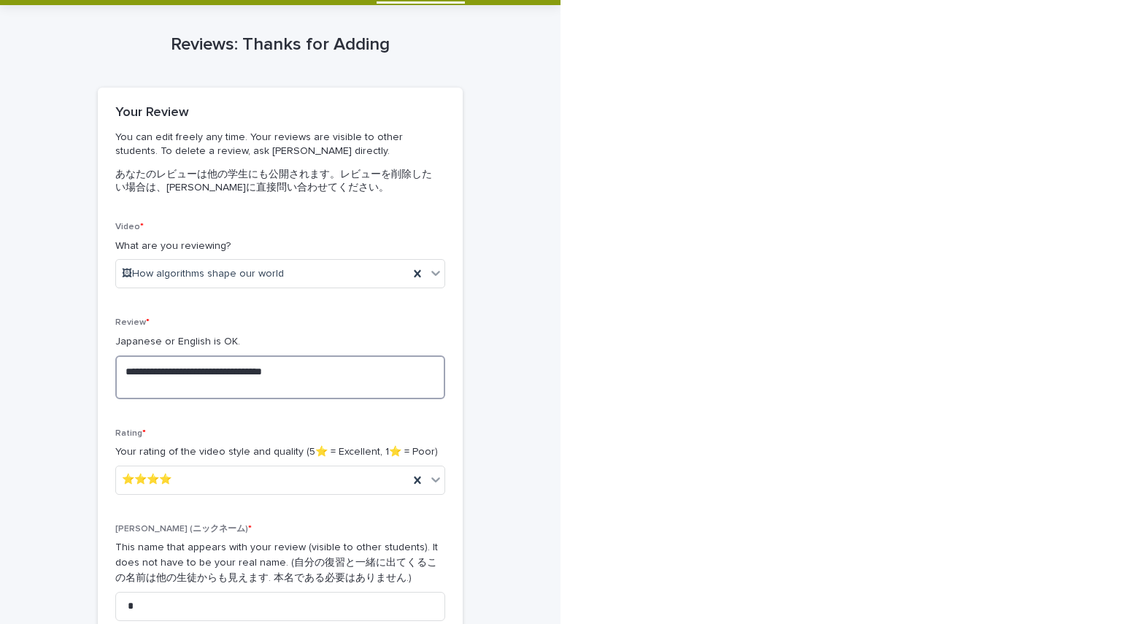
scroll to position [191, 0]
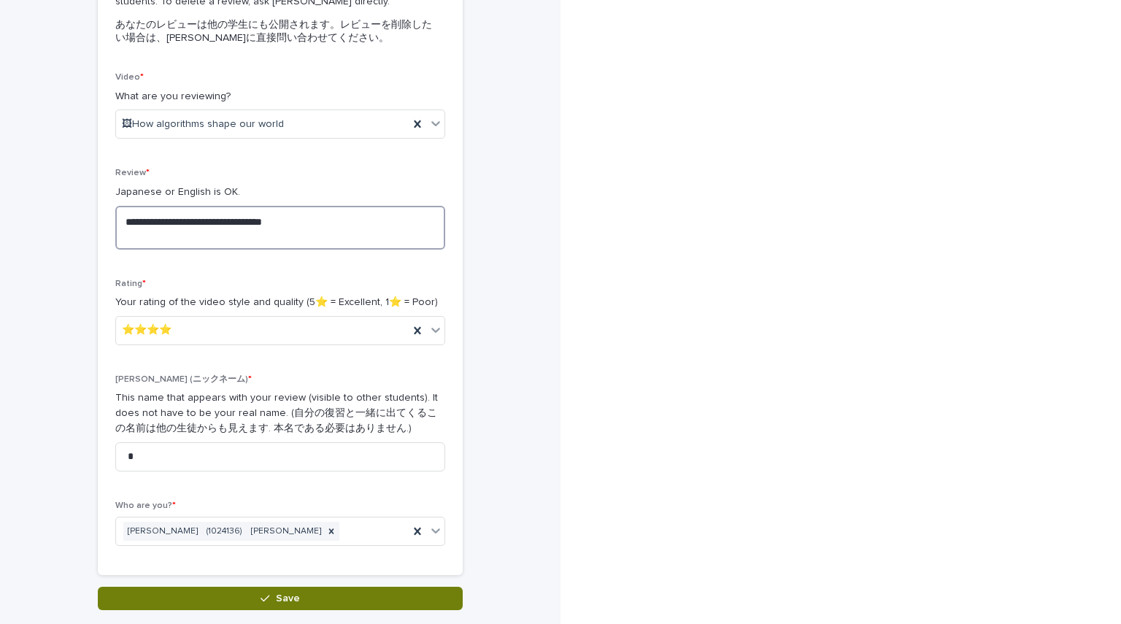
type textarea "**********"
click at [280, 585] on button "Save" at bounding box center [280, 598] width 365 height 23
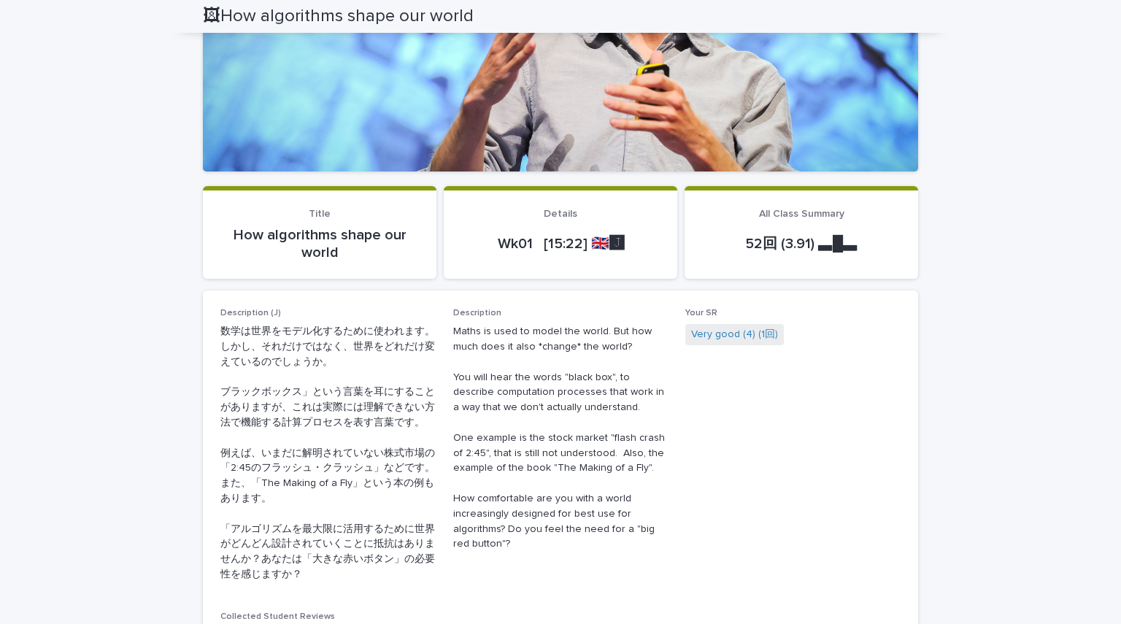
scroll to position [258, 0]
click at [721, 328] on link "Very good (4) (1回)" at bounding box center [734, 333] width 87 height 15
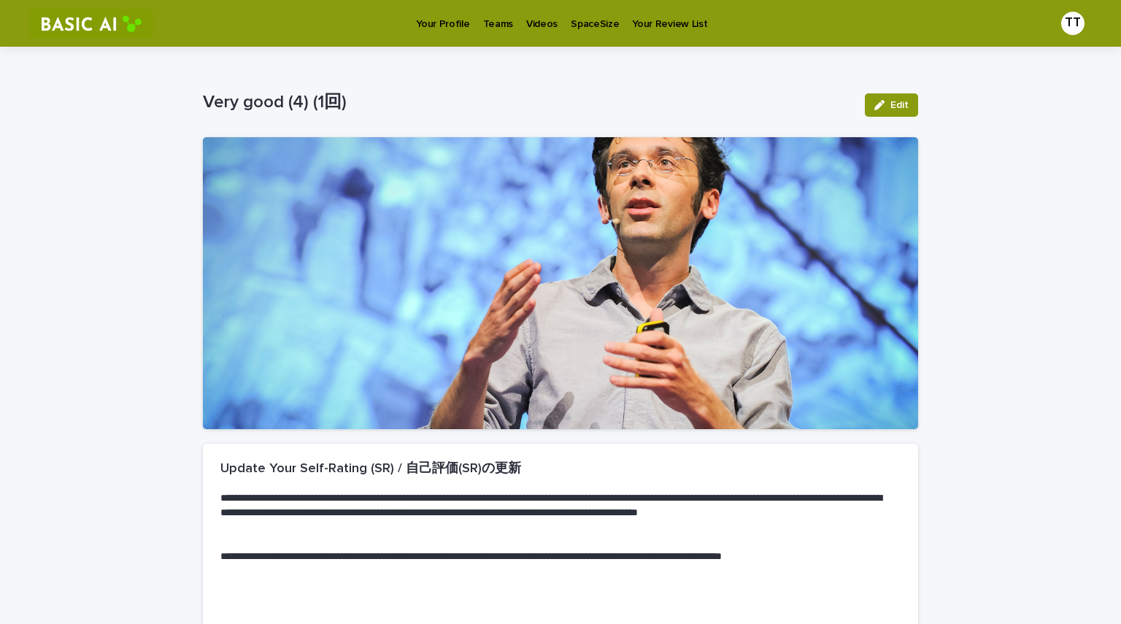
scroll to position [188, 0]
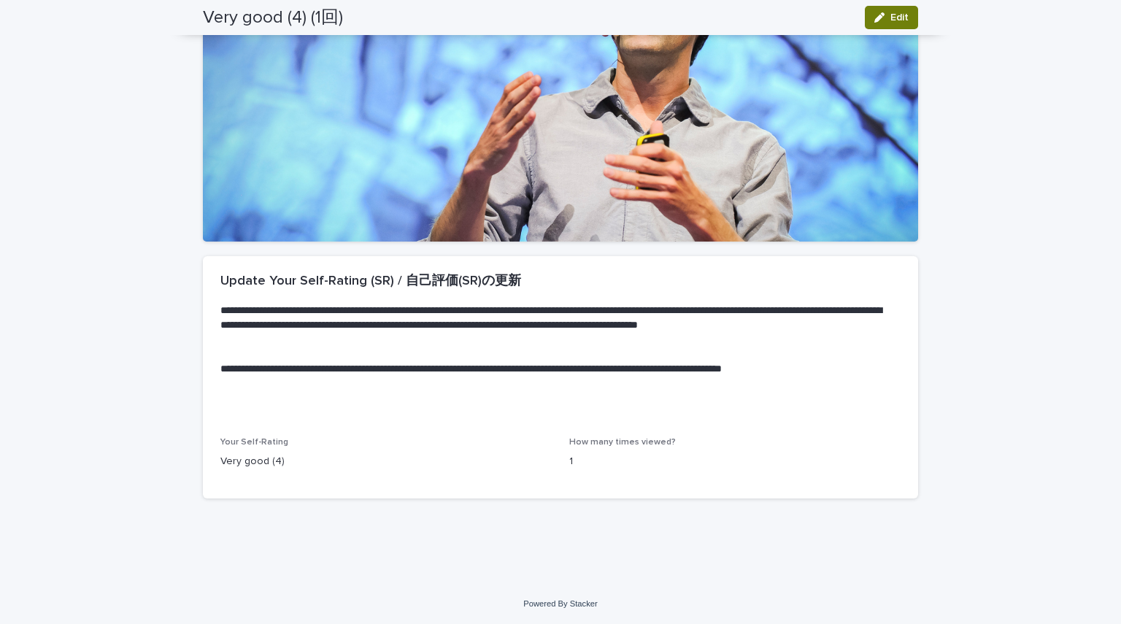
click at [904, 12] on button "Edit" at bounding box center [891, 17] width 53 height 23
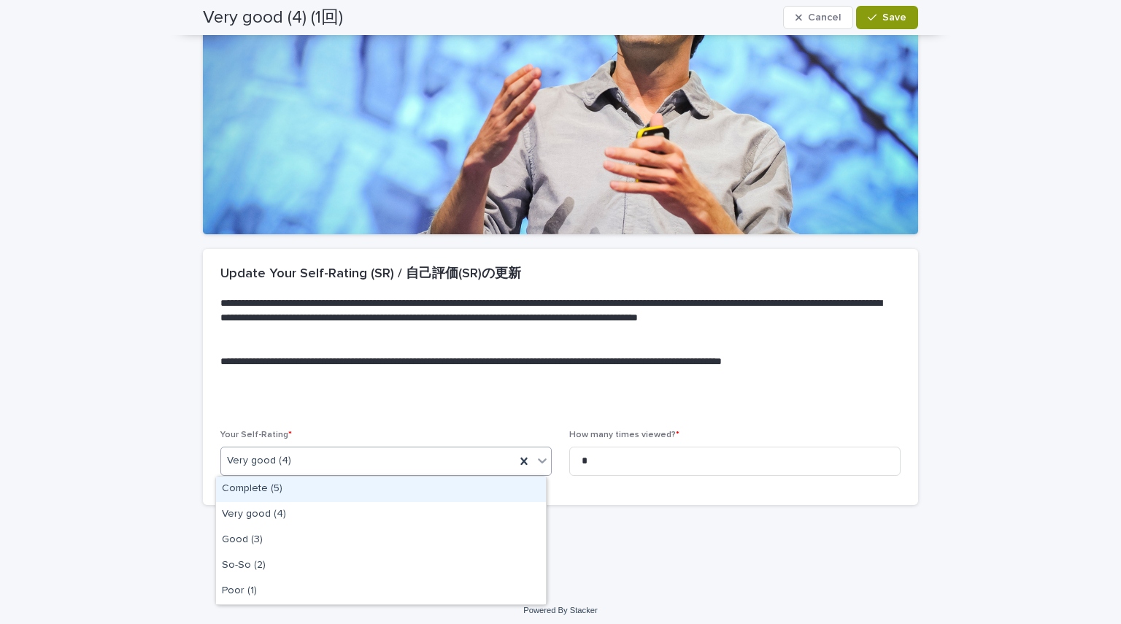
click at [369, 469] on div "Very good (4)" at bounding box center [368, 461] width 294 height 24
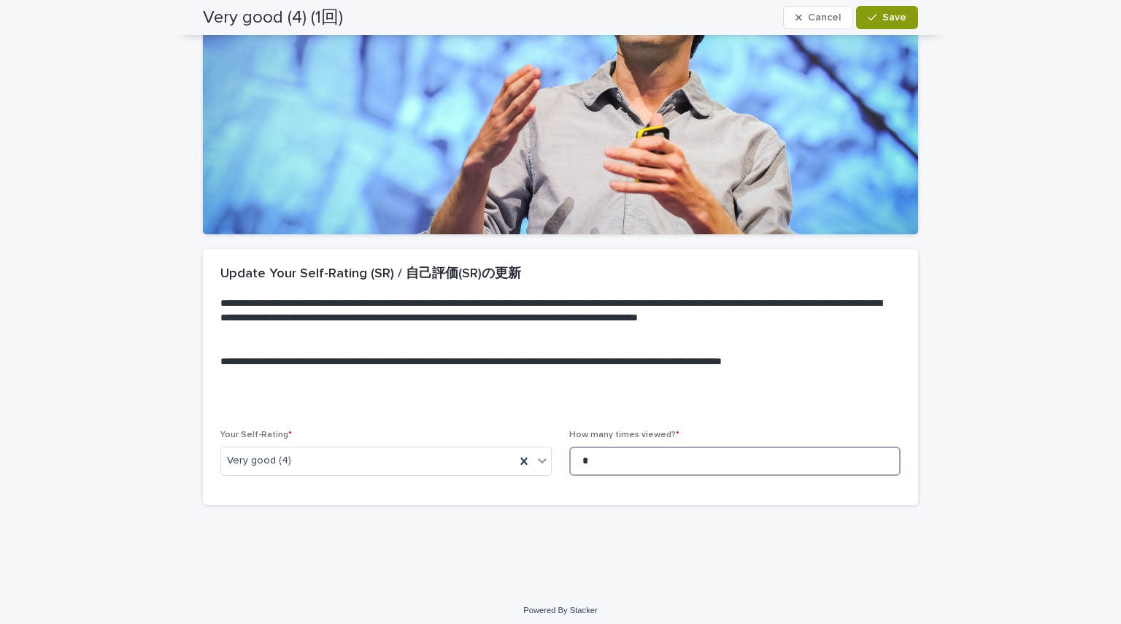
click at [598, 468] on input "*" at bounding box center [734, 461] width 331 height 29
type input "*"
click at [884, 9] on button "Save" at bounding box center [887, 17] width 62 height 23
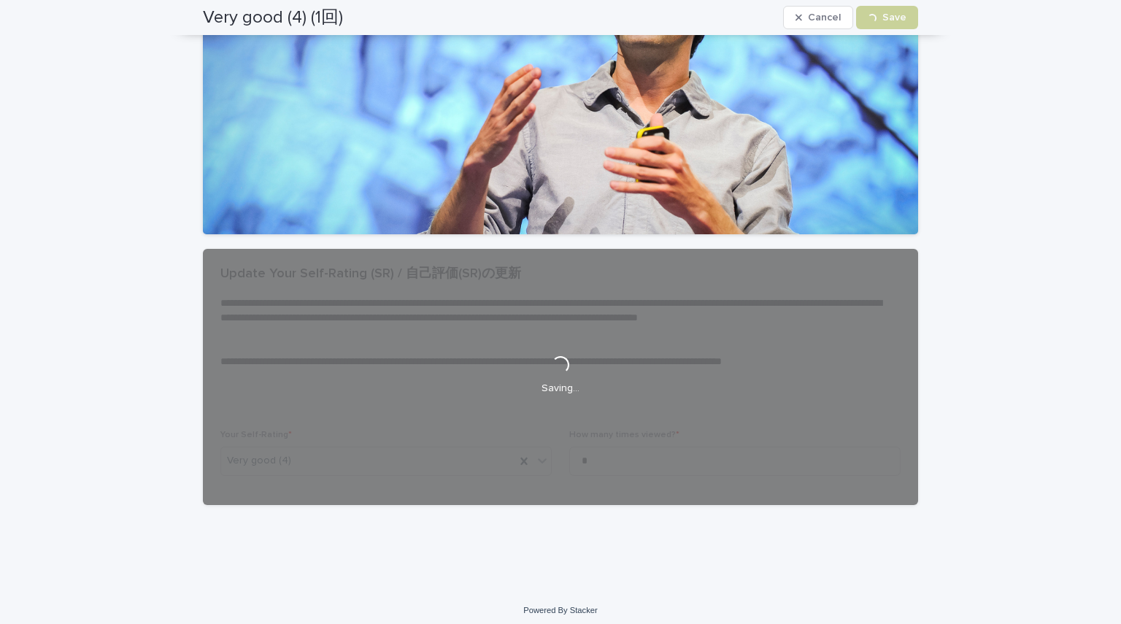
scroll to position [188, 0]
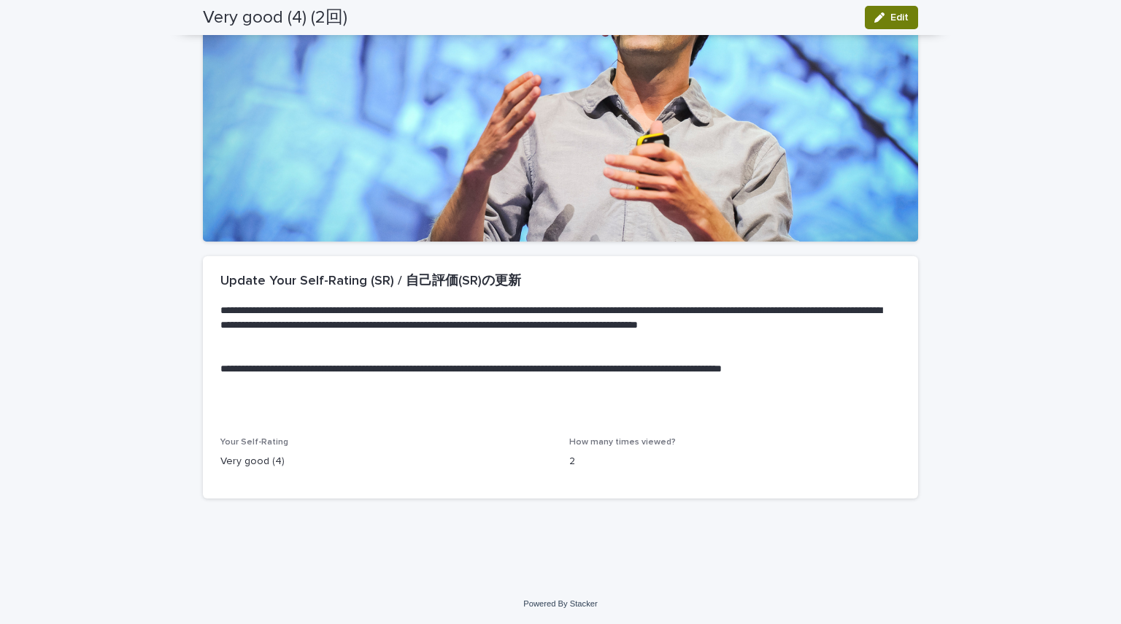
click at [877, 11] on button "Edit" at bounding box center [891, 17] width 53 height 23
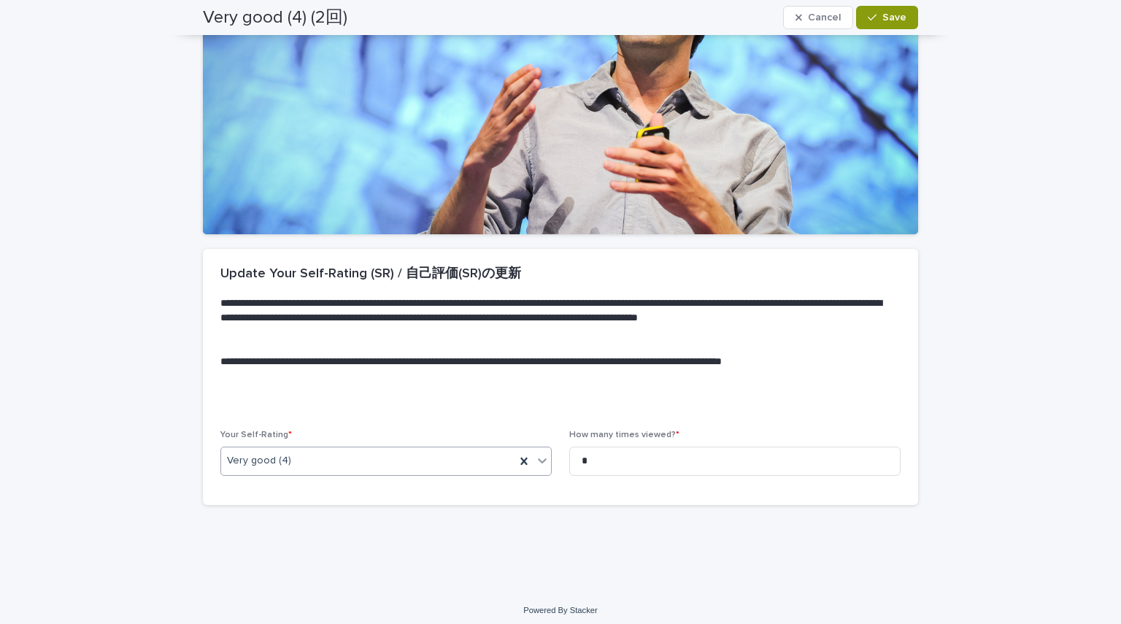
click at [418, 458] on div "Very good (4)" at bounding box center [368, 461] width 294 height 24
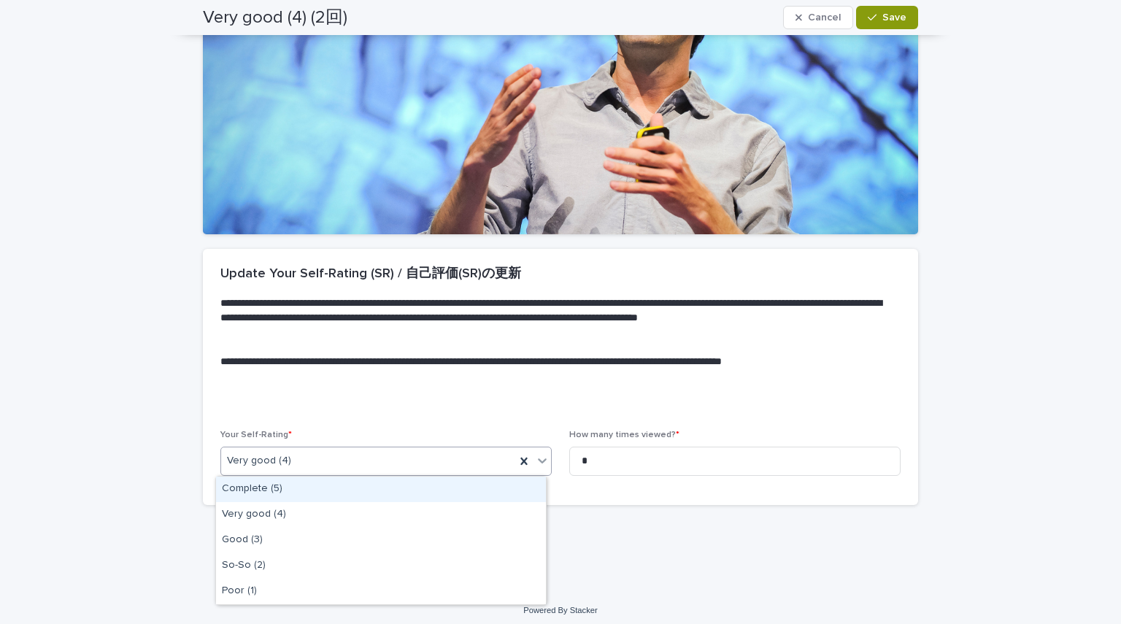
click at [407, 474] on div "Very good (4)" at bounding box center [385, 461] width 331 height 29
click at [418, 461] on div "Very good (4)" at bounding box center [368, 461] width 294 height 24
drag, startPoint x: 407, startPoint y: 501, endPoint x: 420, endPoint y: 477, distance: 27.7
click at [420, 477] on div "Complete (5)" at bounding box center [381, 490] width 330 height 26
click at [475, 447] on div "Complete (5)" at bounding box center [385, 461] width 331 height 29
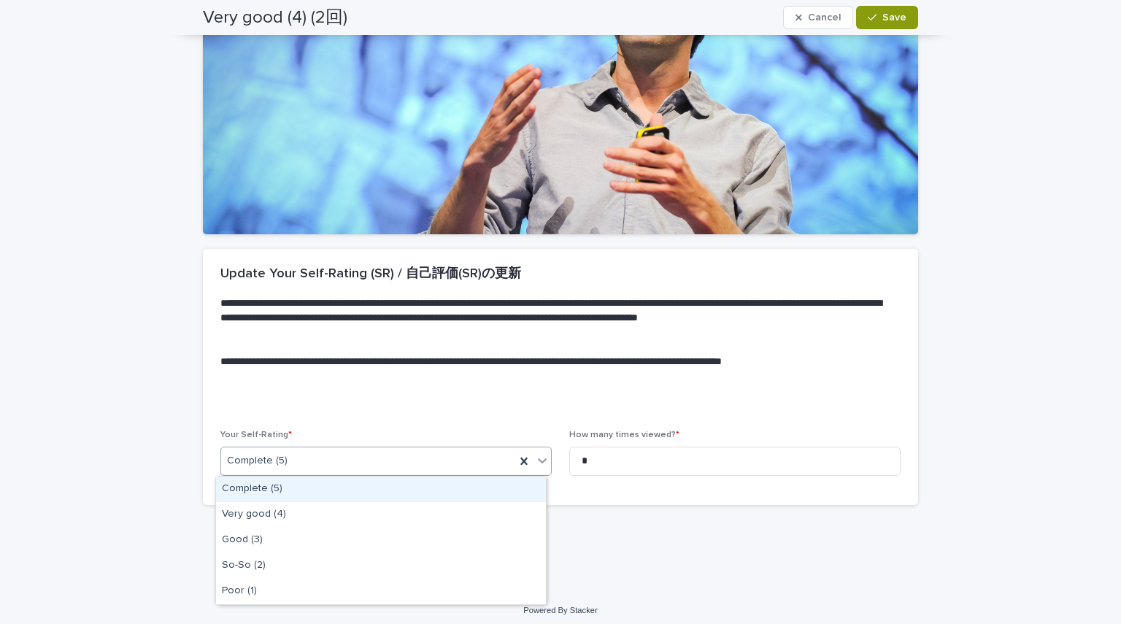
click at [463, 482] on div "Complete (5)" at bounding box center [381, 490] width 330 height 26
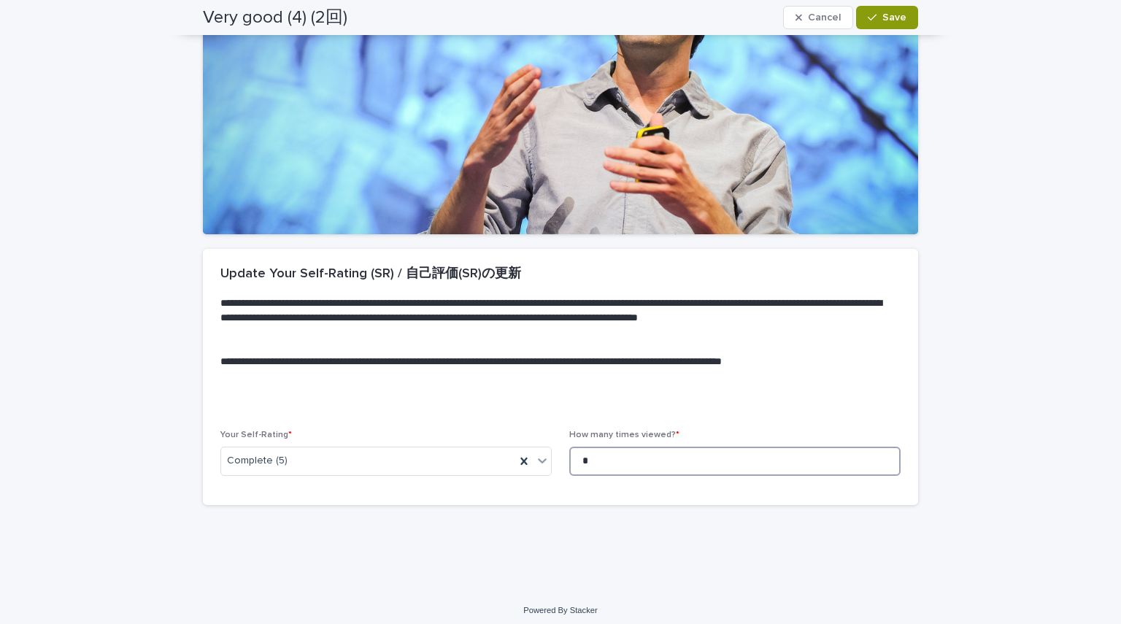
click at [599, 451] on input "*" at bounding box center [734, 461] width 331 height 29
type input "*"
click at [869, 24] on button "Save" at bounding box center [887, 17] width 62 height 23
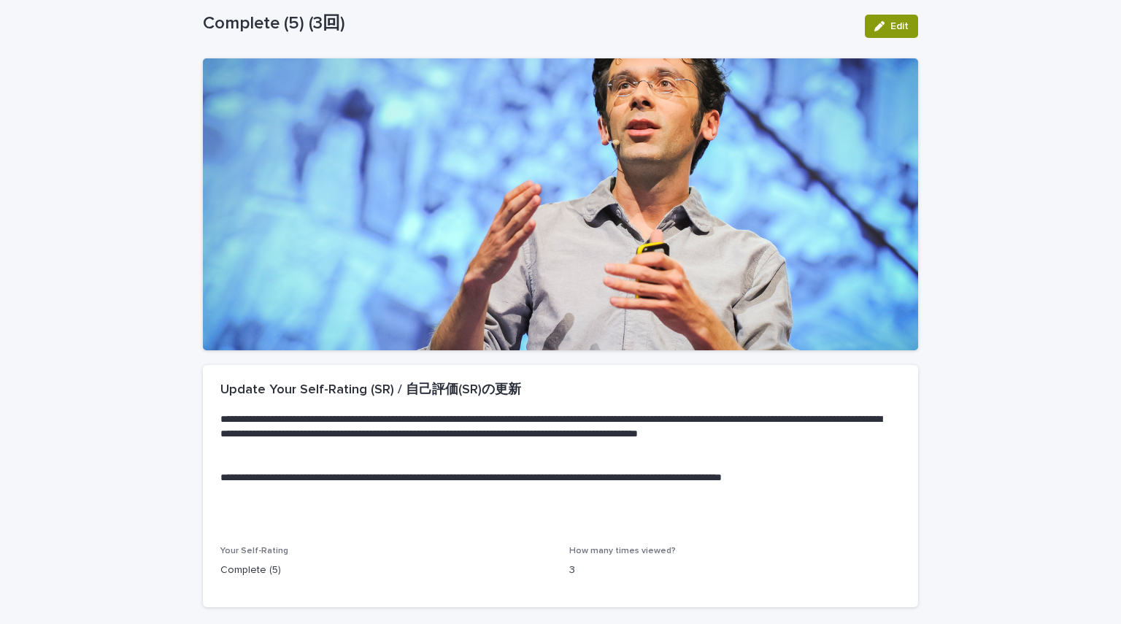
scroll to position [78, 0]
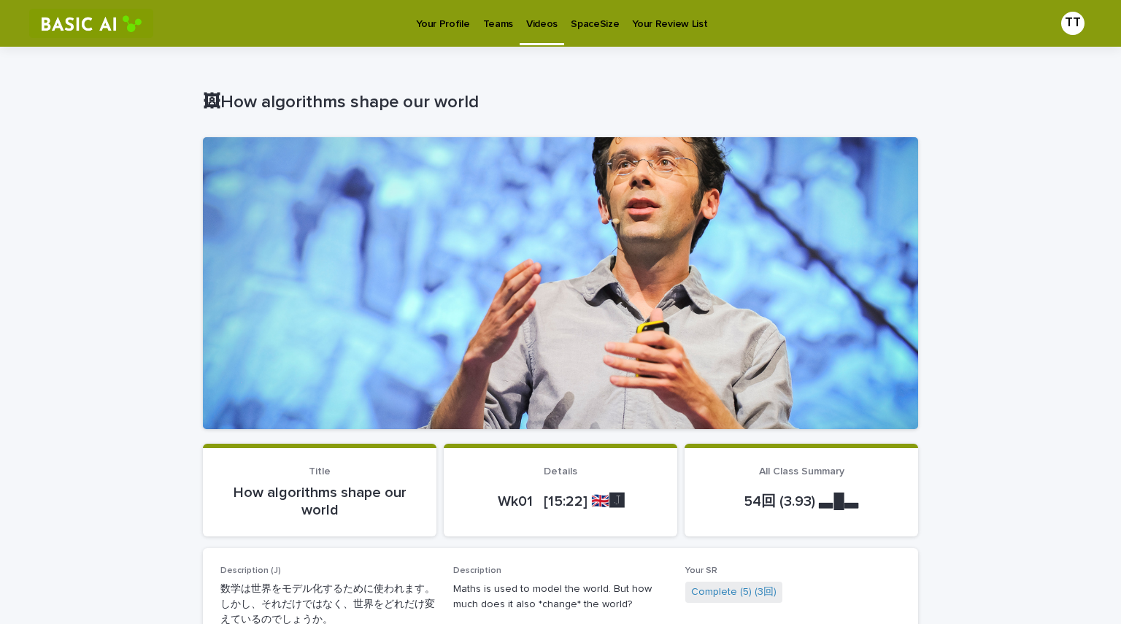
click at [508, 26] on div "Teams" at bounding box center [498, 15] width 43 height 31
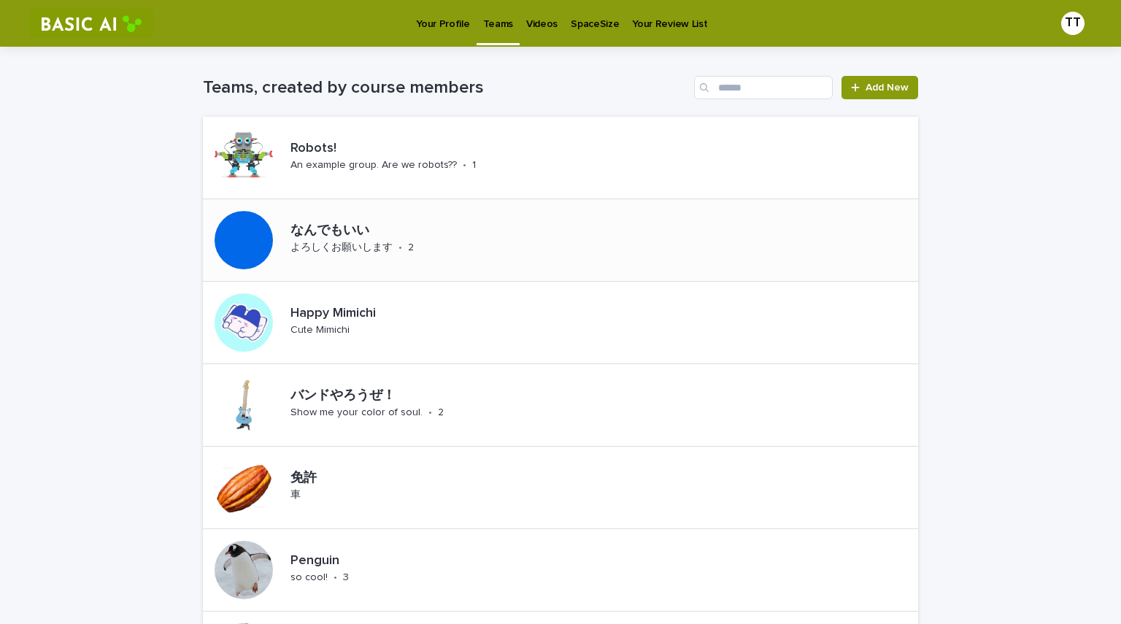
click at [388, 263] on div "なんでもいい よろしくお願いします • 2" at bounding box center [351, 240] width 296 height 82
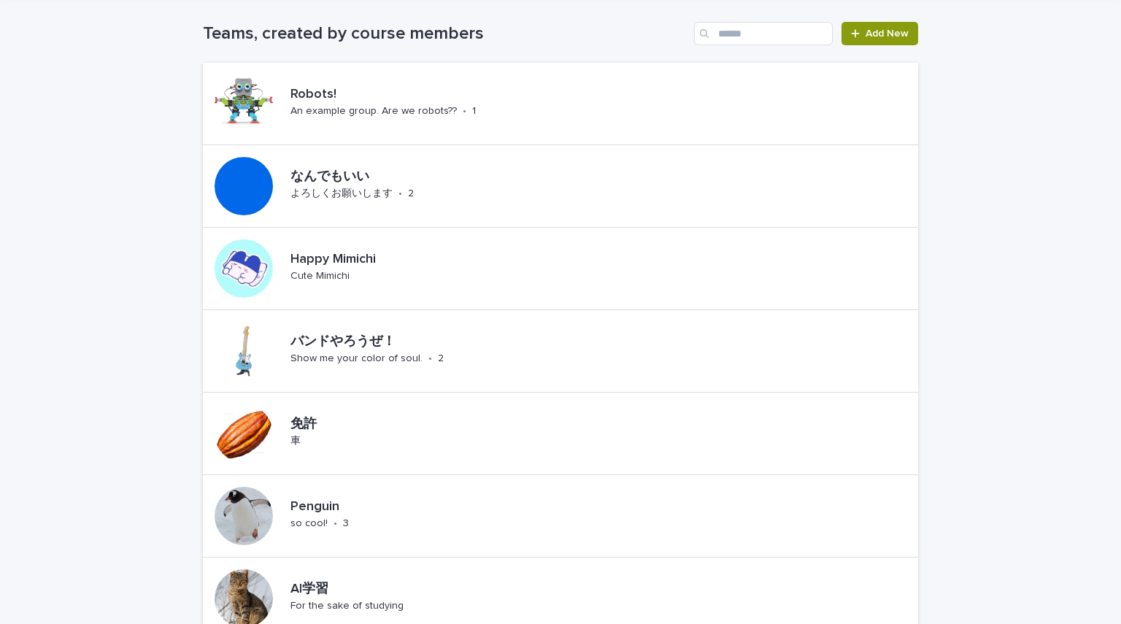
scroll to position [58, 0]
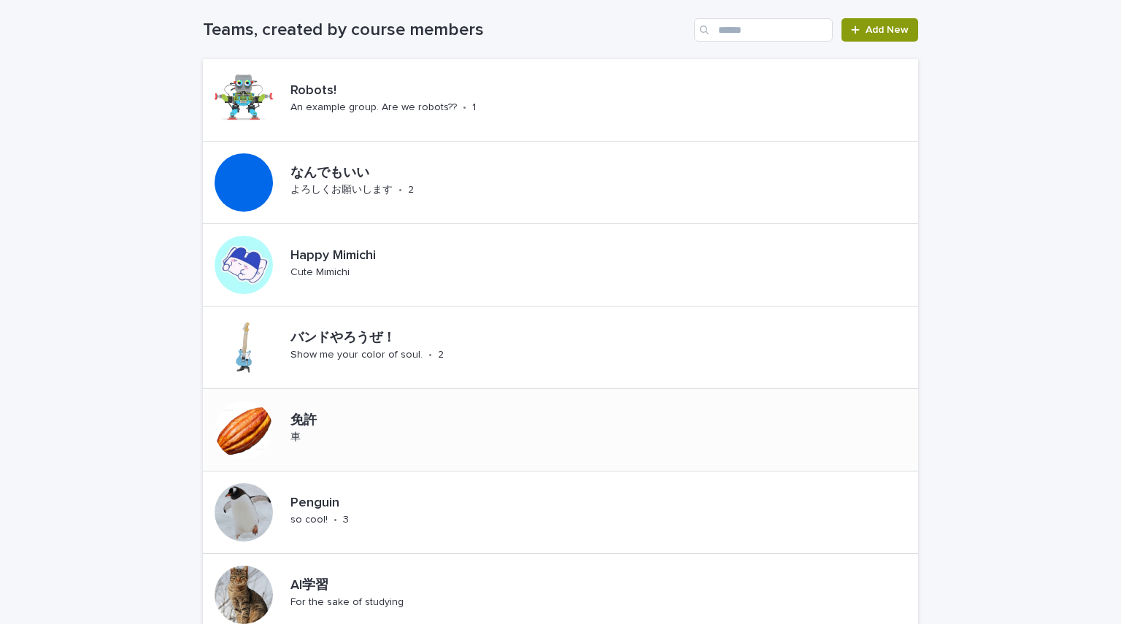
click at [318, 438] on div "免許 車" at bounding box center [309, 429] width 48 height 45
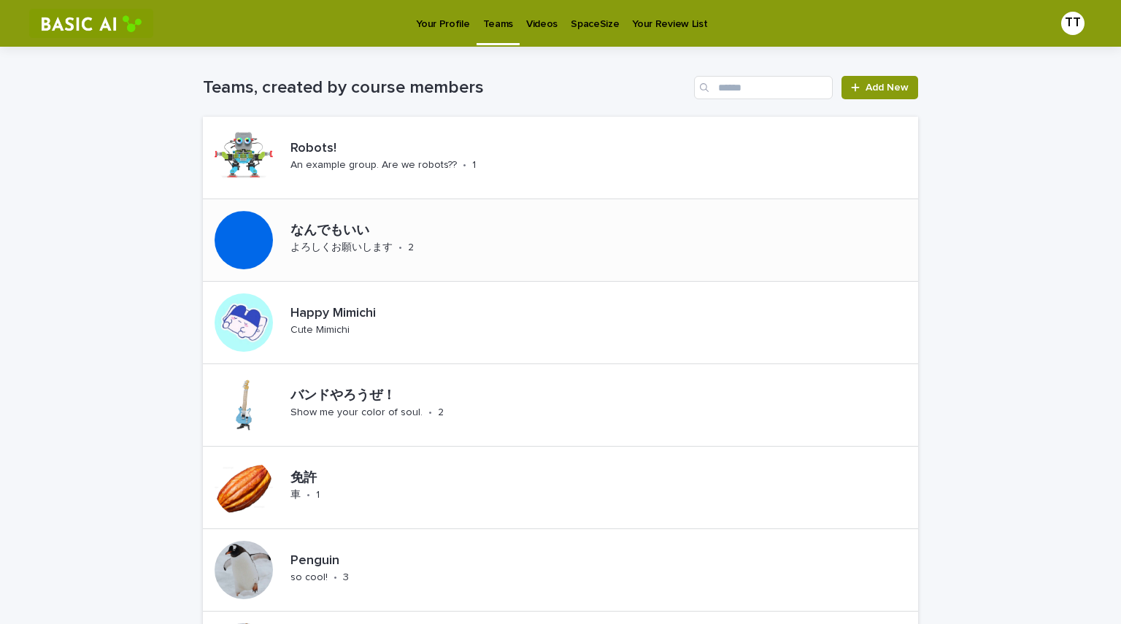
click at [380, 245] on p "よろしくお願いします" at bounding box center [342, 248] width 102 height 12
click at [352, 319] on p "Happy Mimichi" at bounding box center [363, 314] width 145 height 16
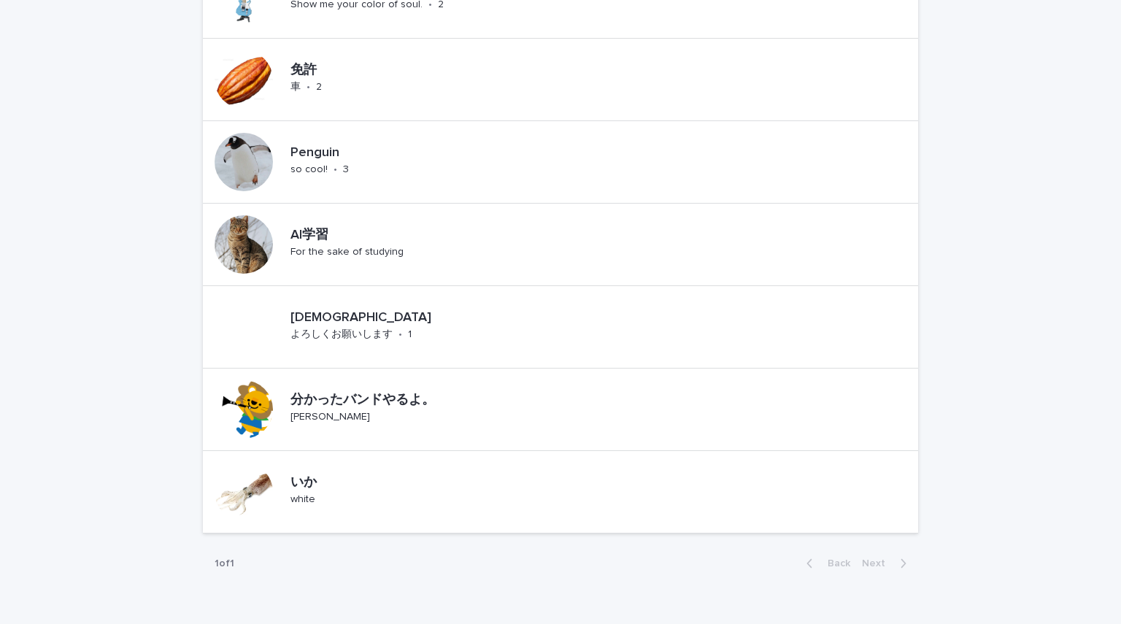
scroll to position [450, 0]
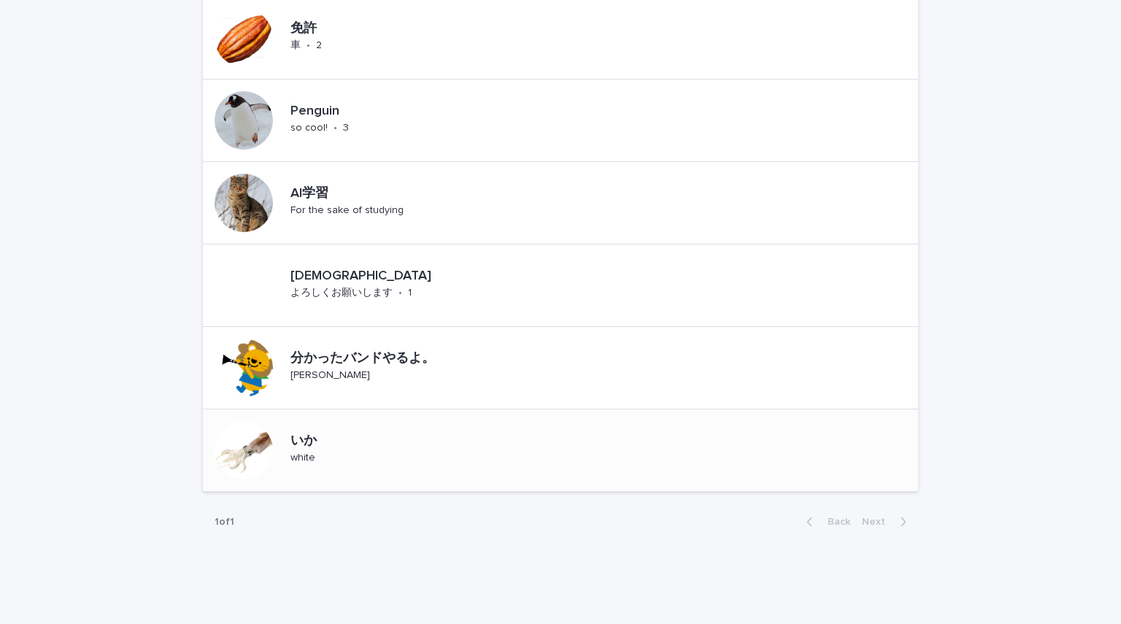
click at [320, 463] on div "いか white" at bounding box center [316, 450] width 63 height 45
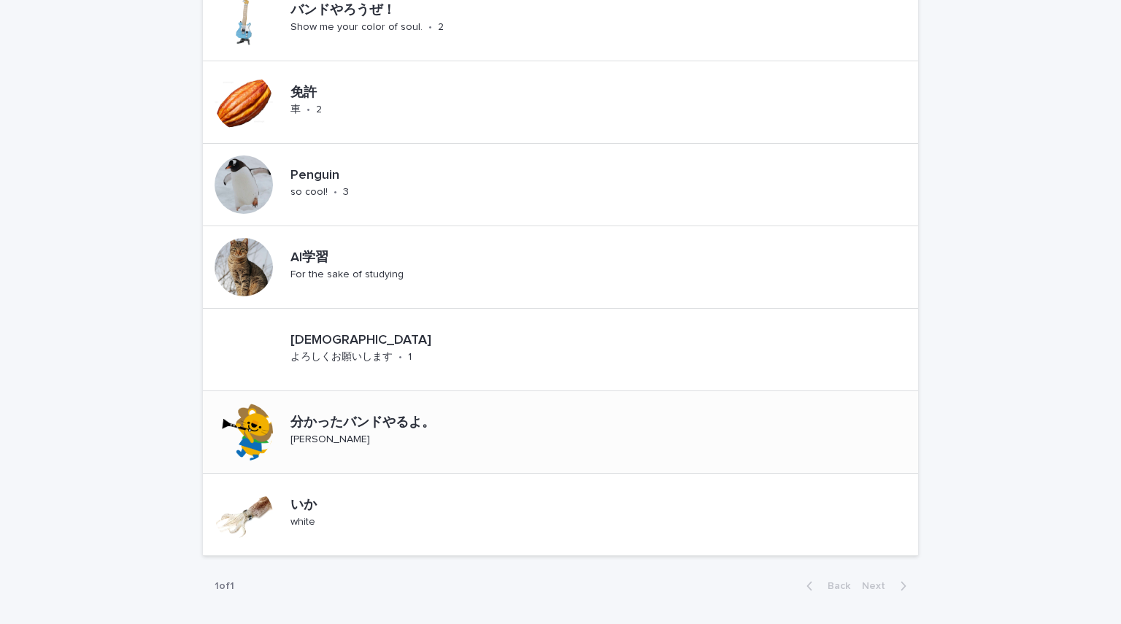
scroll to position [404, 0]
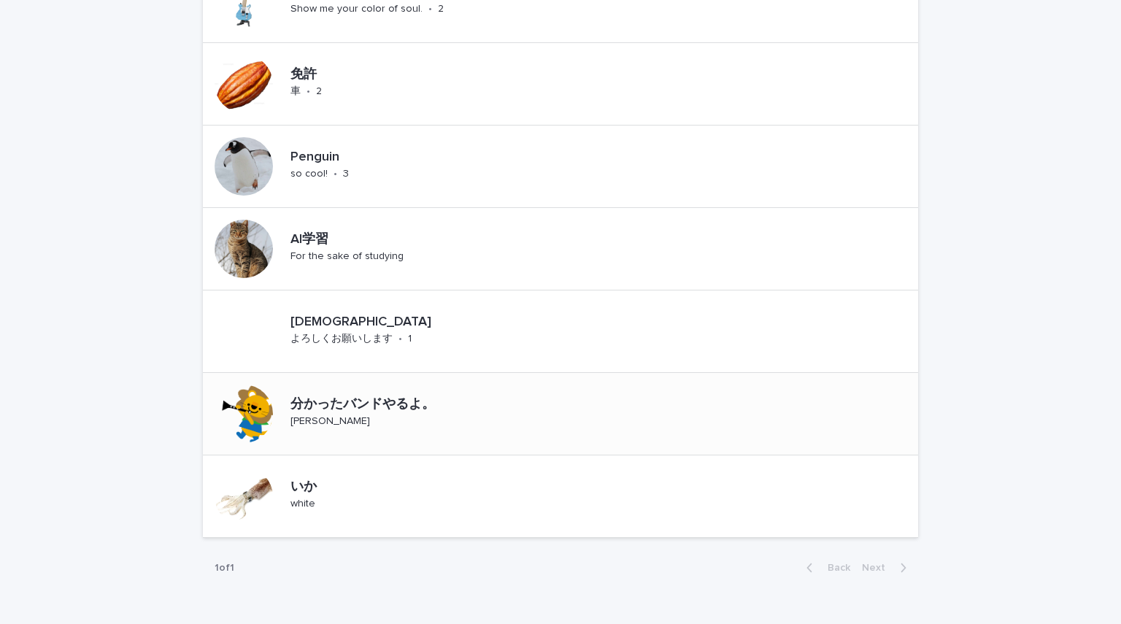
click at [358, 419] on div "分かったバンドやるよ。 星野源LOVE" at bounding box center [403, 413] width 236 height 45
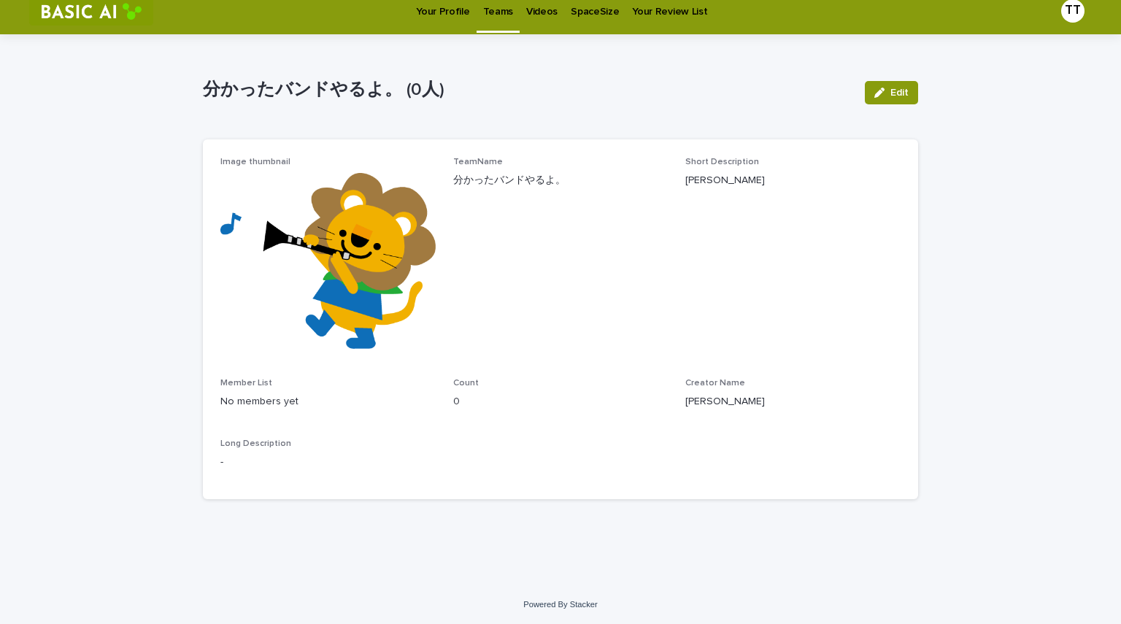
scroll to position [14, 0]
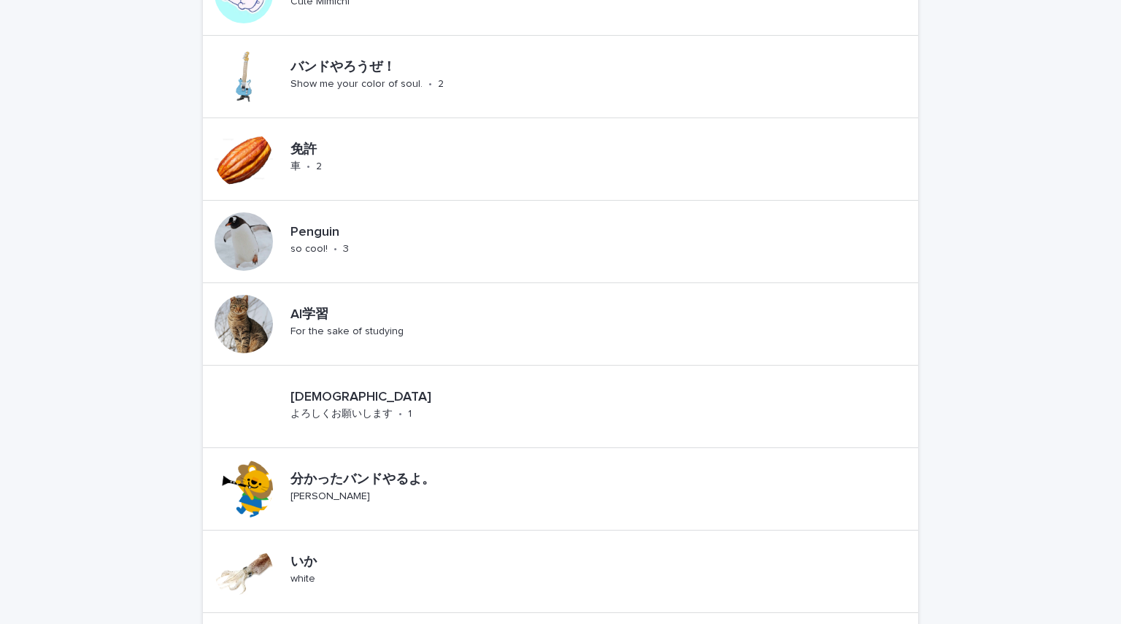
scroll to position [329, 0]
click at [417, 386] on div "犬派" at bounding box center [422, 395] width 262 height 19
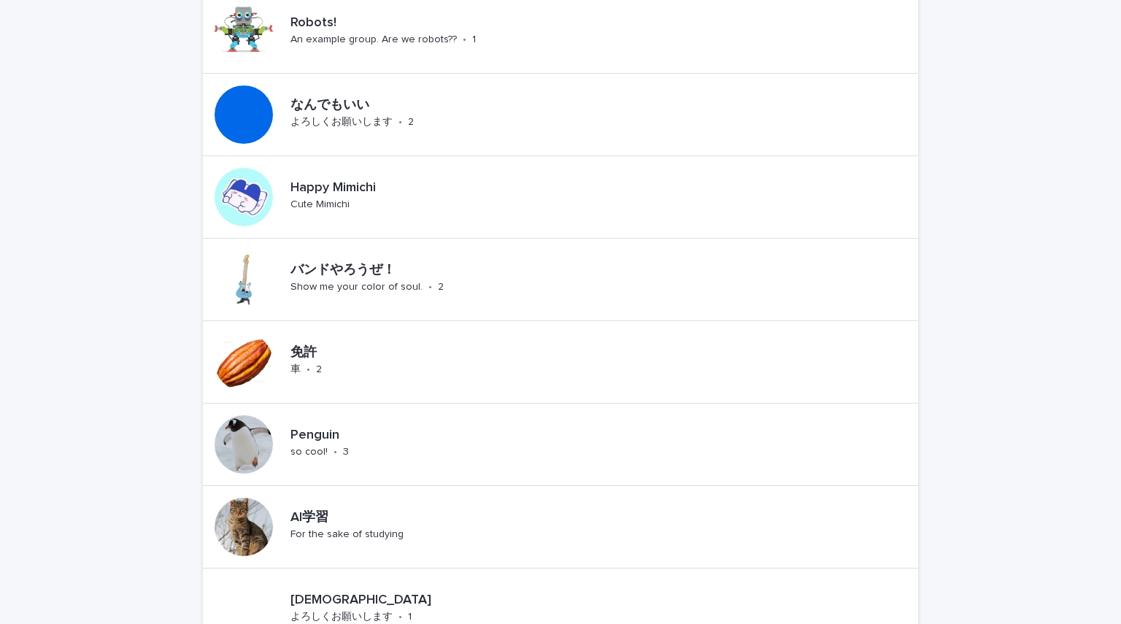
scroll to position [126, 0]
click at [358, 450] on div "Penguin so cool! • 3" at bounding box center [344, 443] width 119 height 45
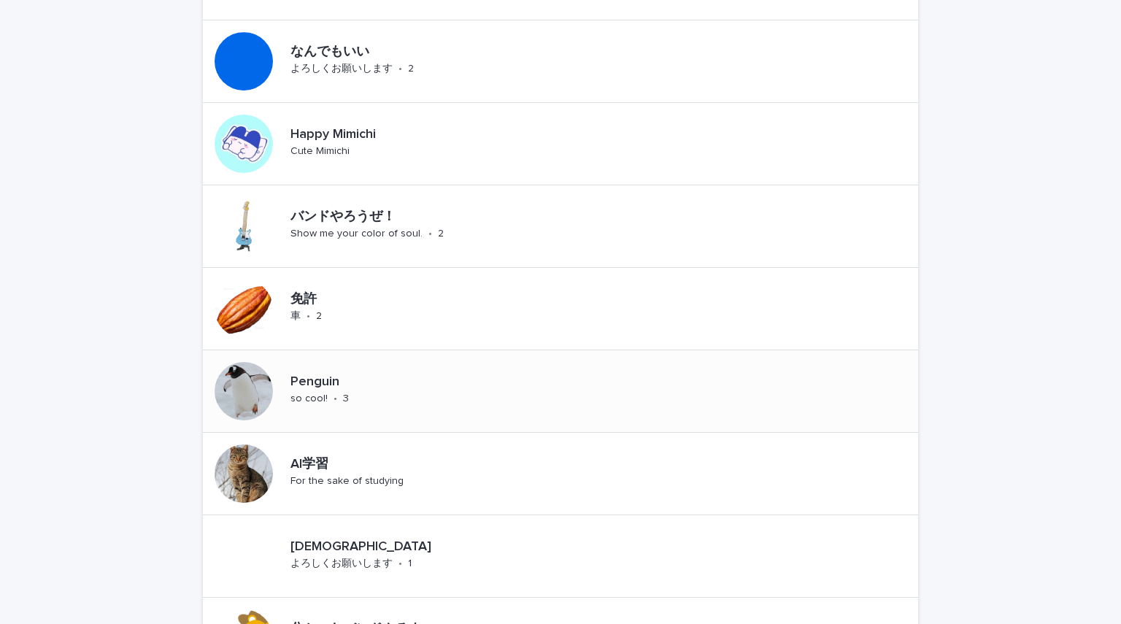
scroll to position [180, 0]
click at [390, 458] on p "AI学習" at bounding box center [366, 463] width 151 height 16
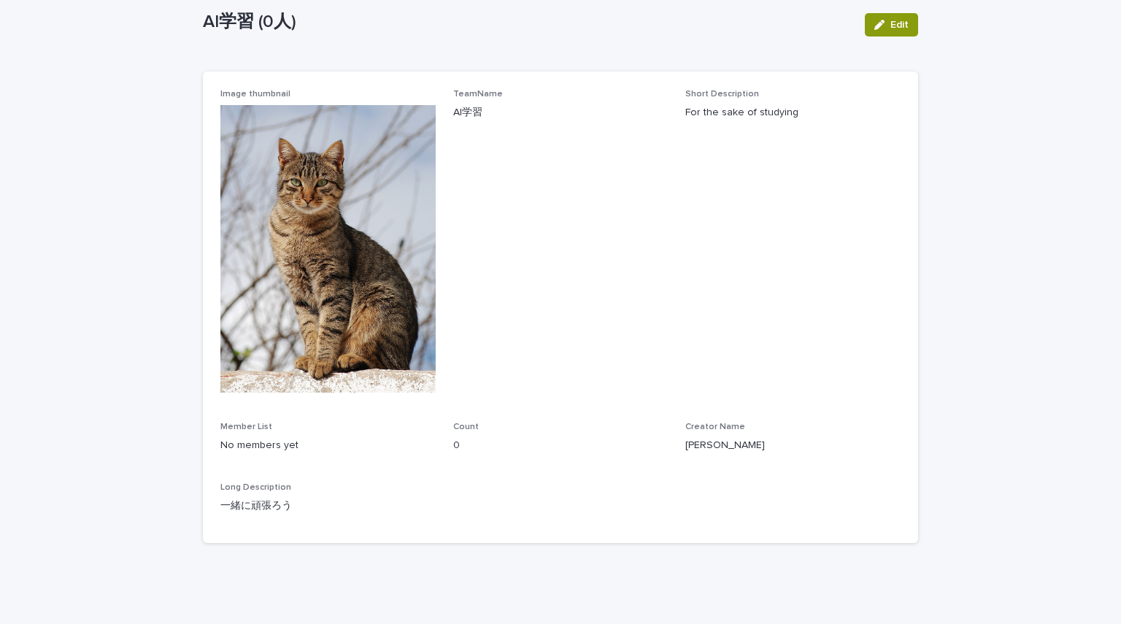
scroll to position [81, 0]
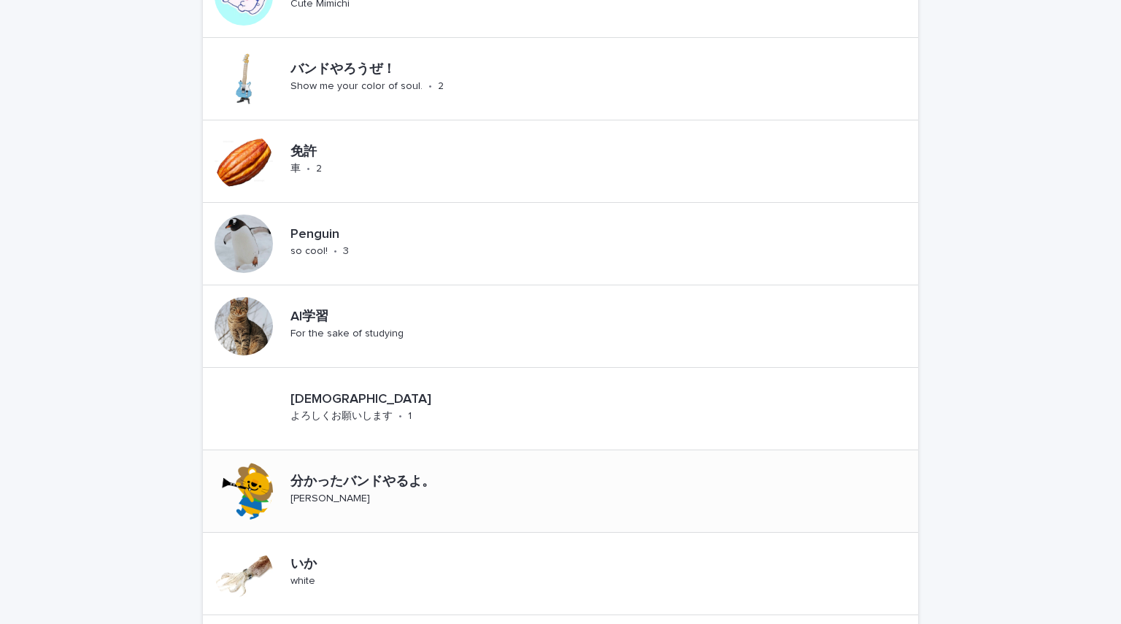
scroll to position [563, 0]
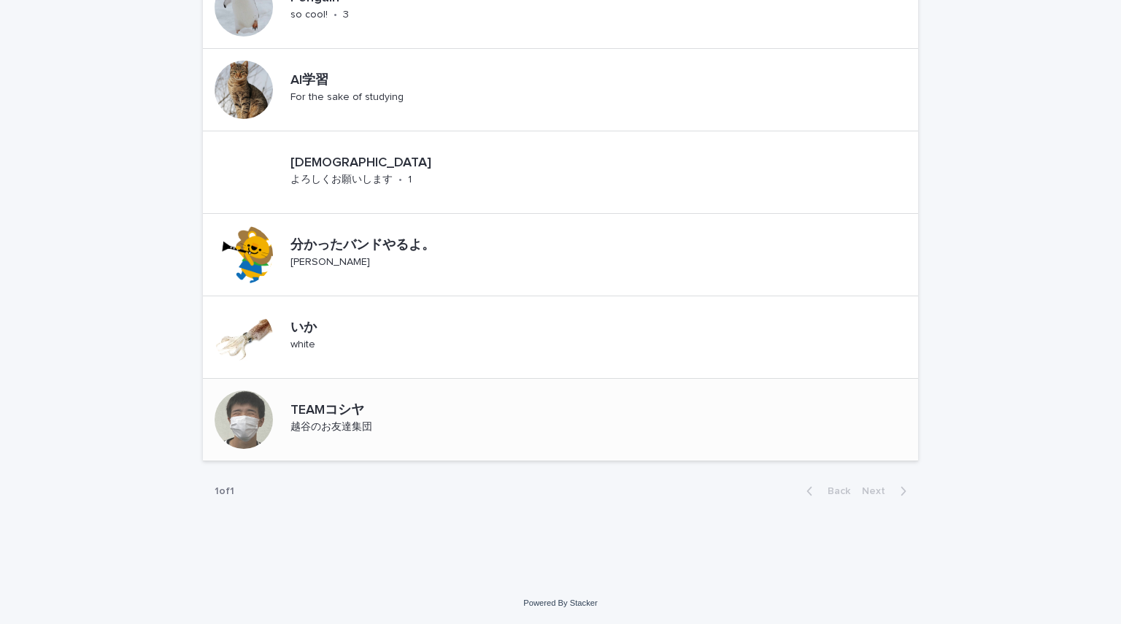
click at [546, 407] on div "TEAMコシヤ 越谷のお友達集団" at bounding box center [560, 420] width 715 height 82
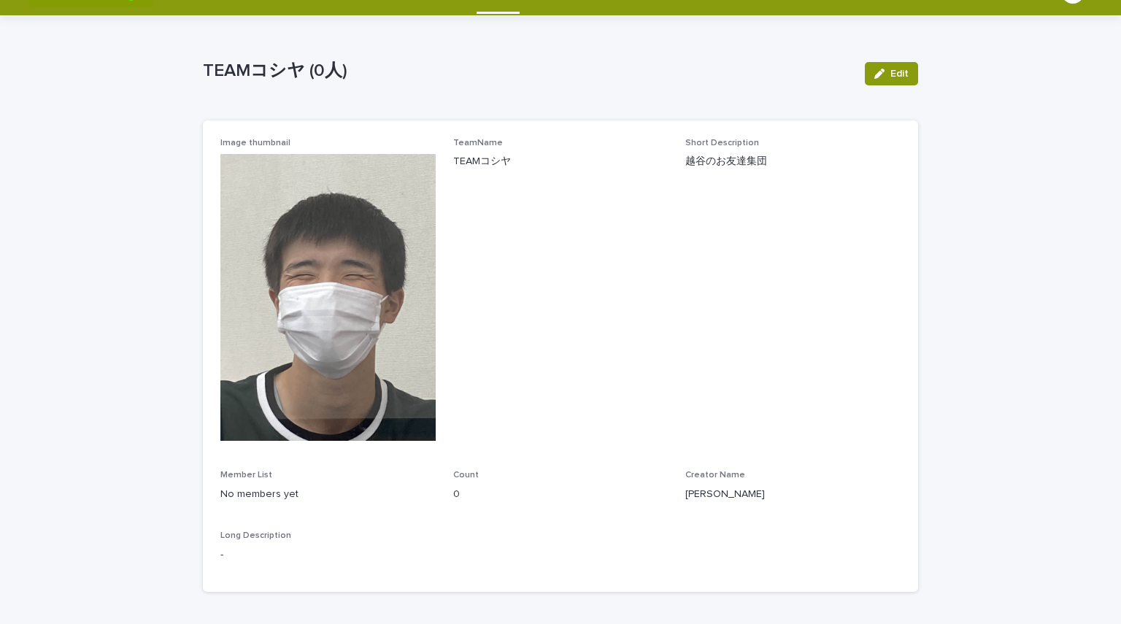
scroll to position [31, 0]
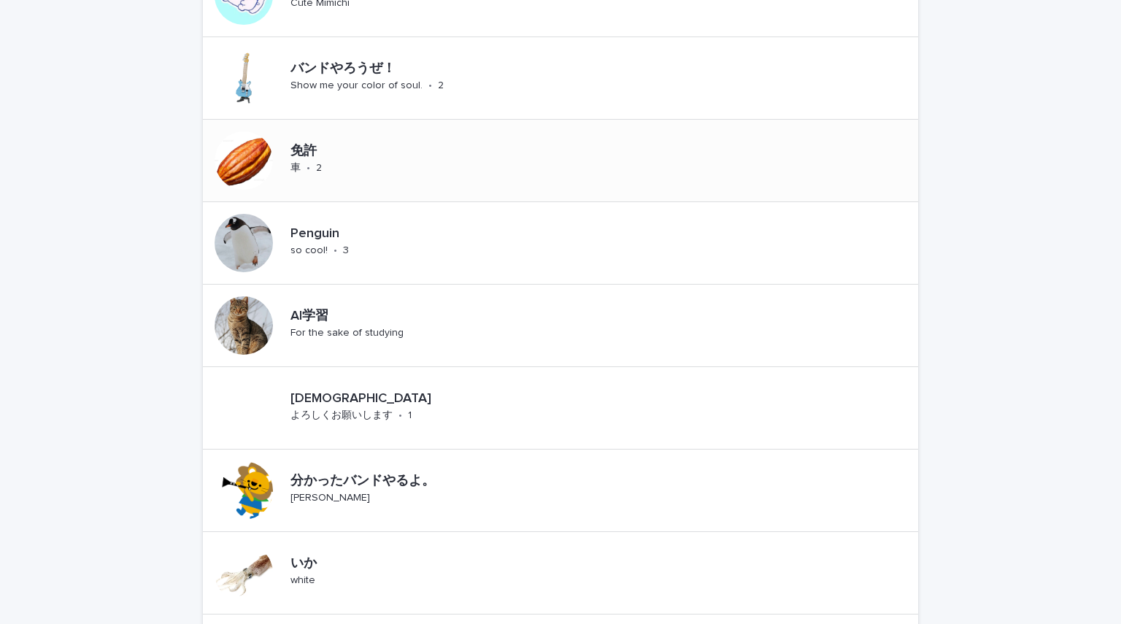
scroll to position [387, 0]
